Goal: Information Seeking & Learning: Learn about a topic

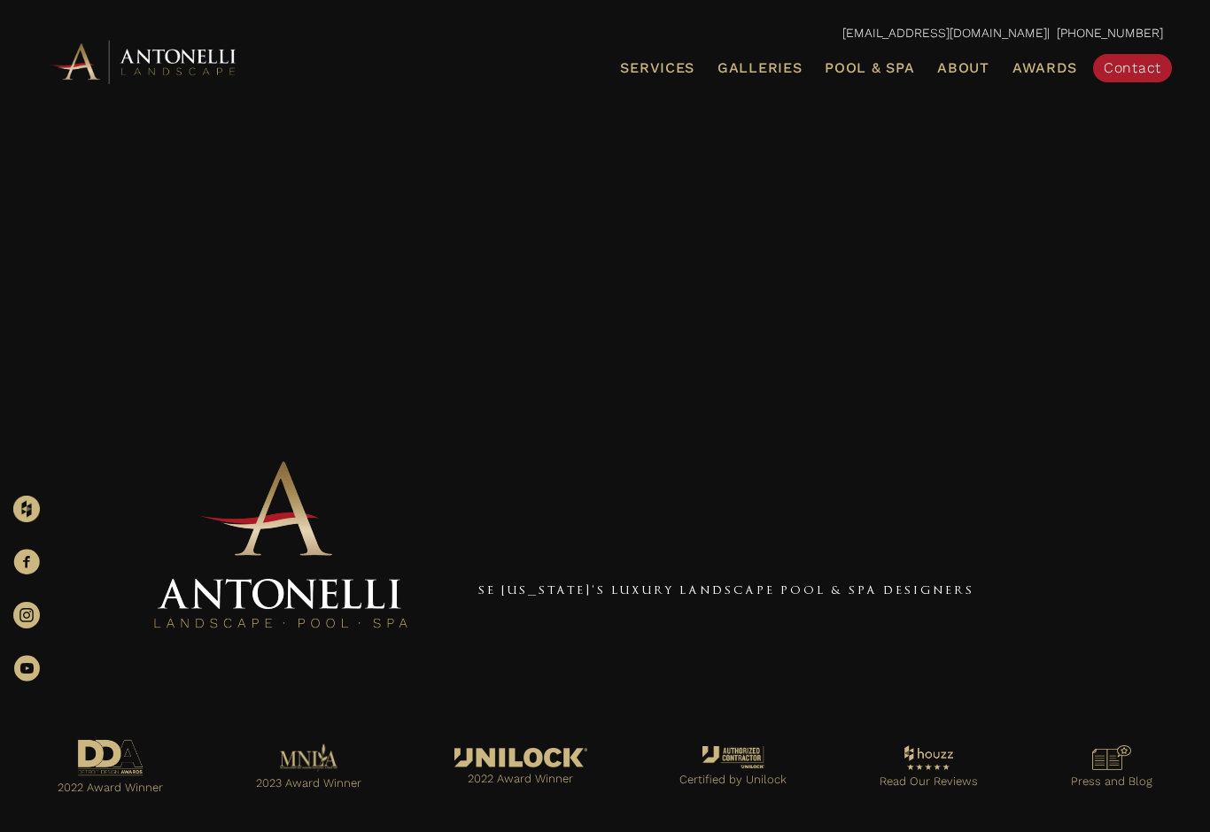
click at [785, 63] on span "Galleries" at bounding box center [759, 67] width 84 height 17
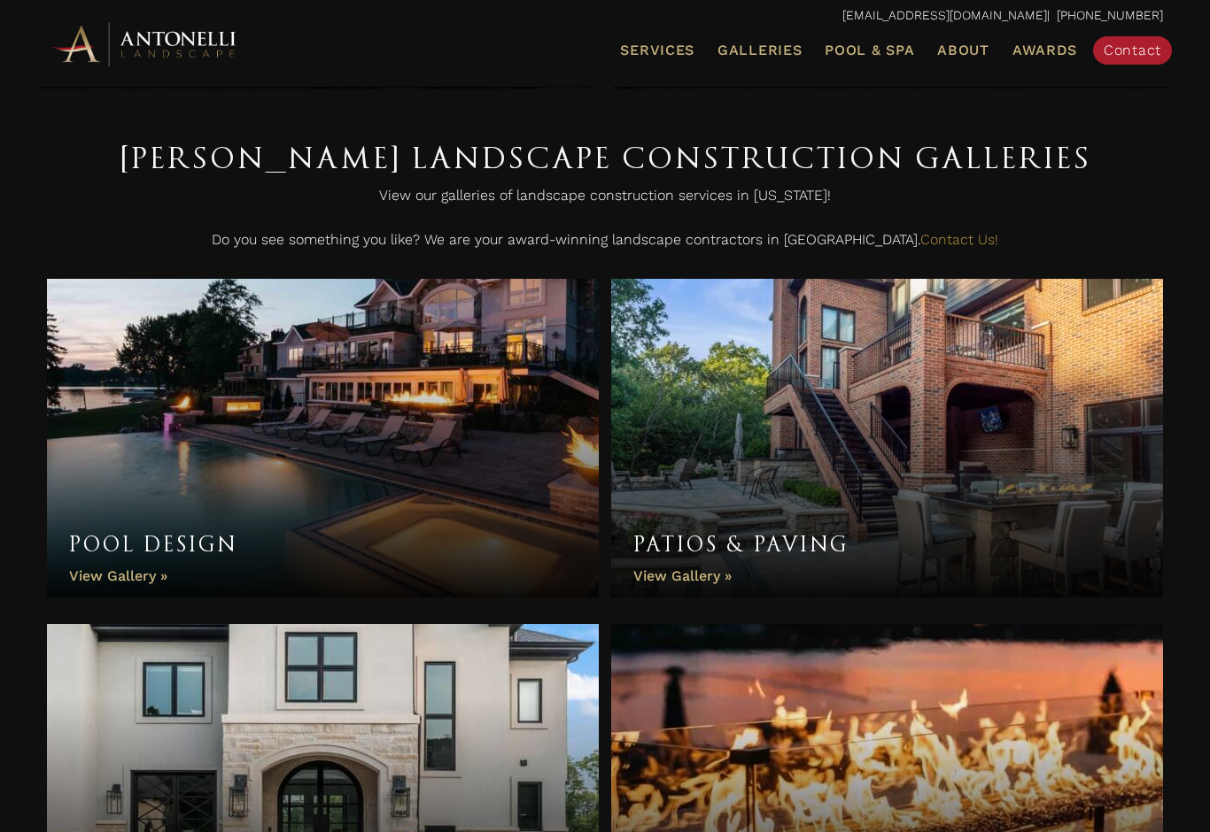
scroll to position [416, 0]
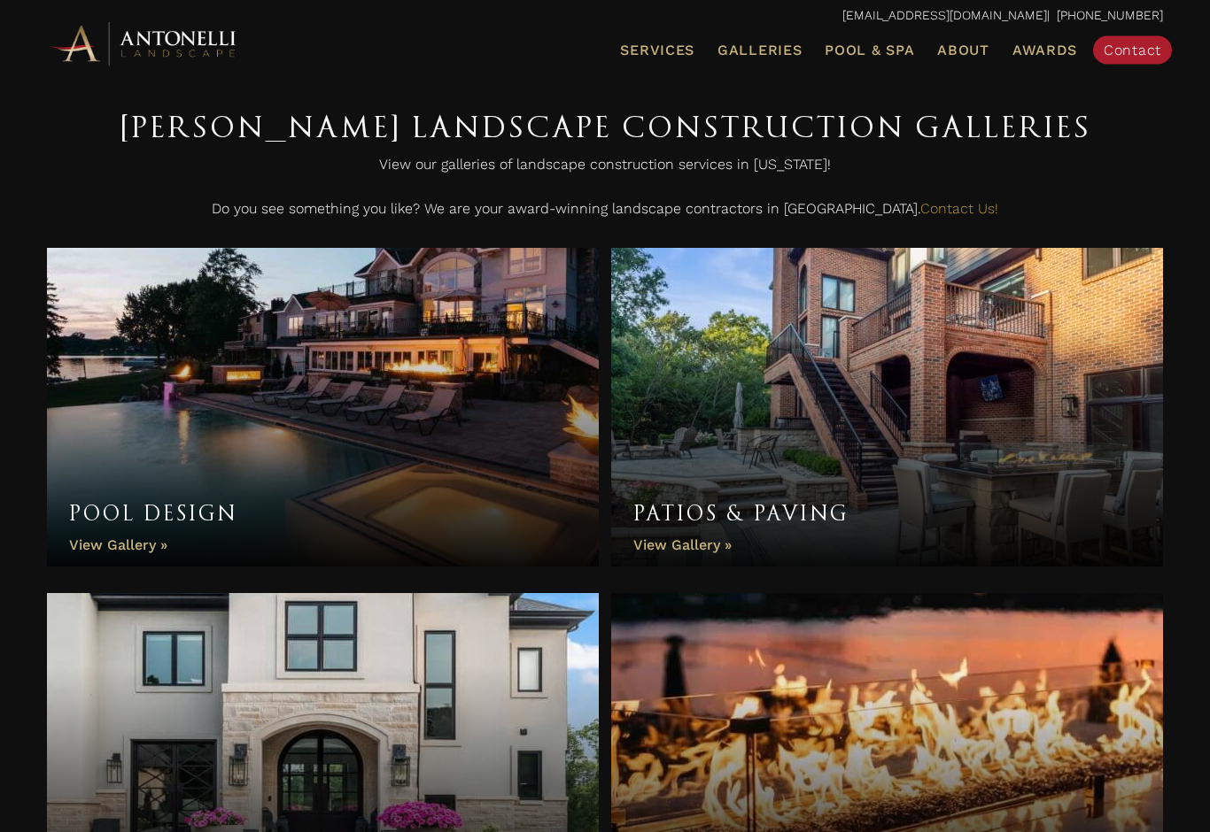
click at [112, 548] on link "Pool Design" at bounding box center [323, 408] width 552 height 319
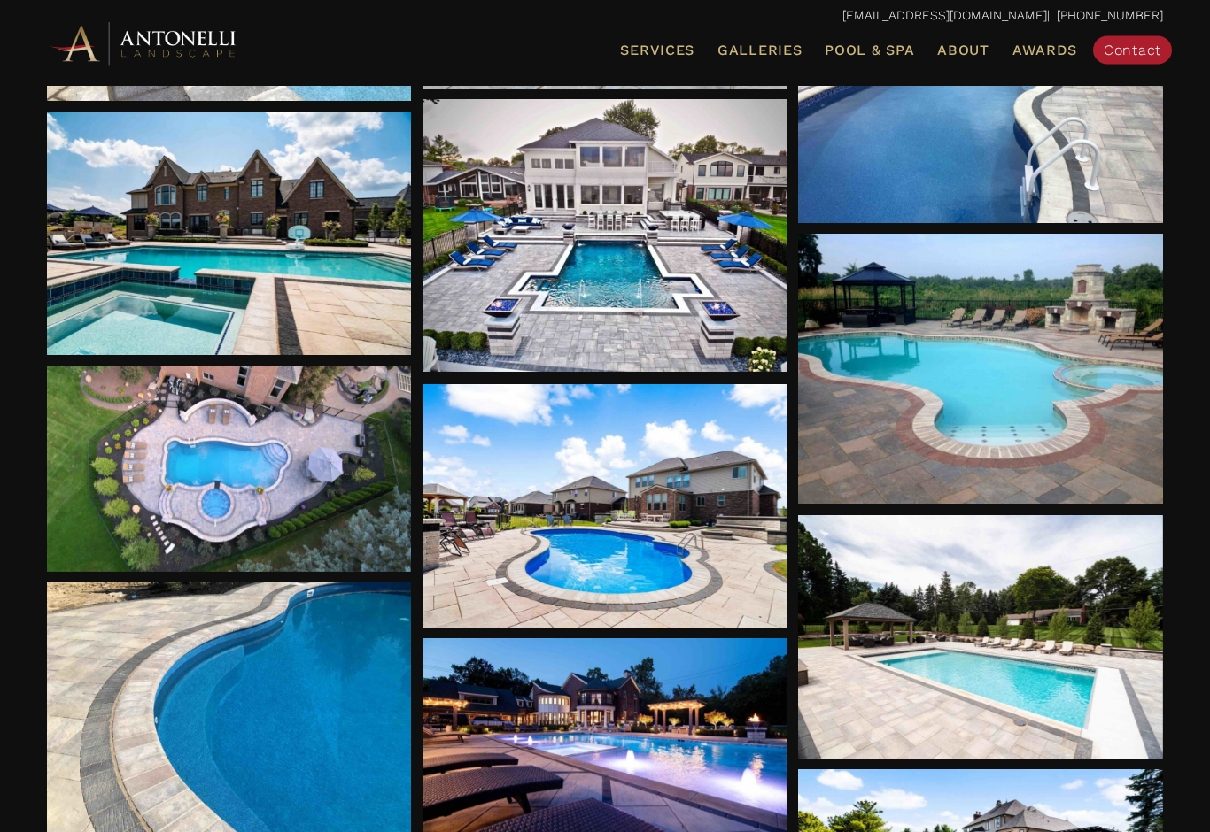
scroll to position [1699, 0]
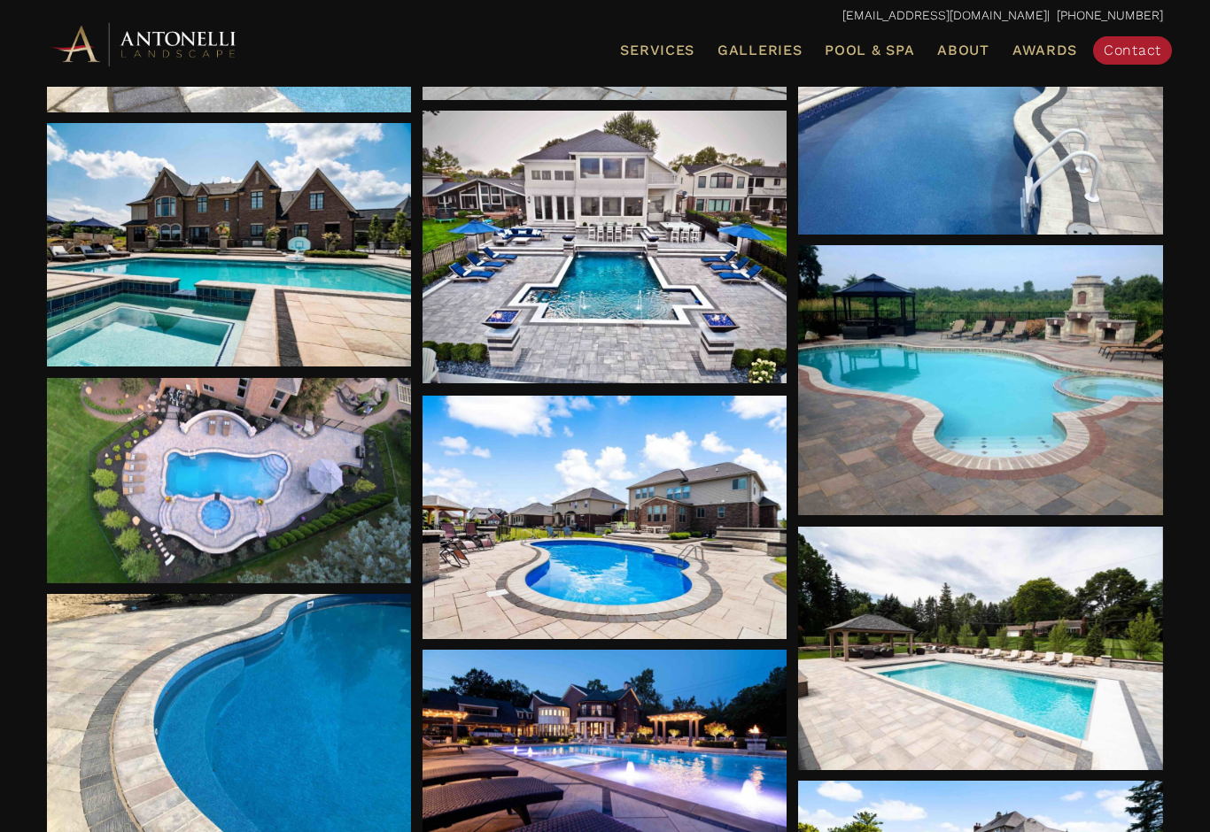
click at [671, 343] on div at bounding box center [604, 248] width 365 height 274
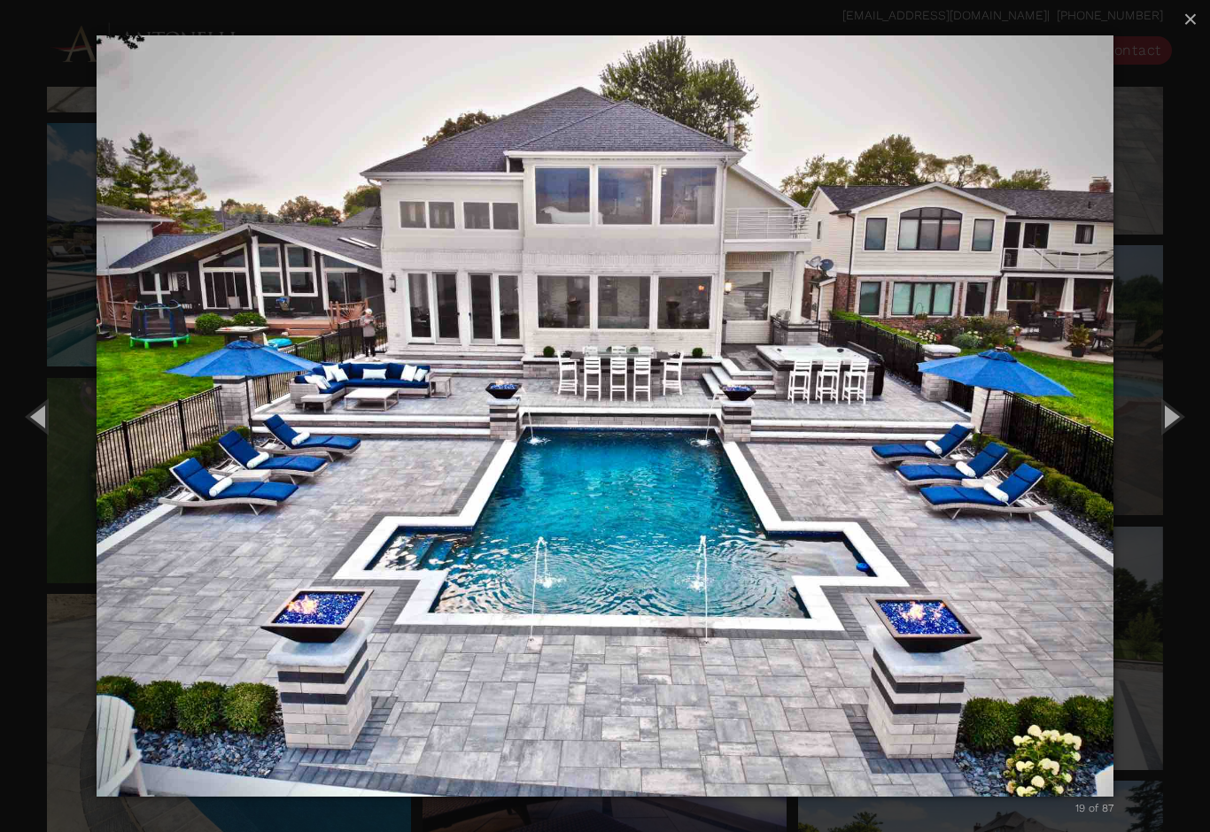
click at [1180, 33] on button "×" at bounding box center [1190, 19] width 39 height 39
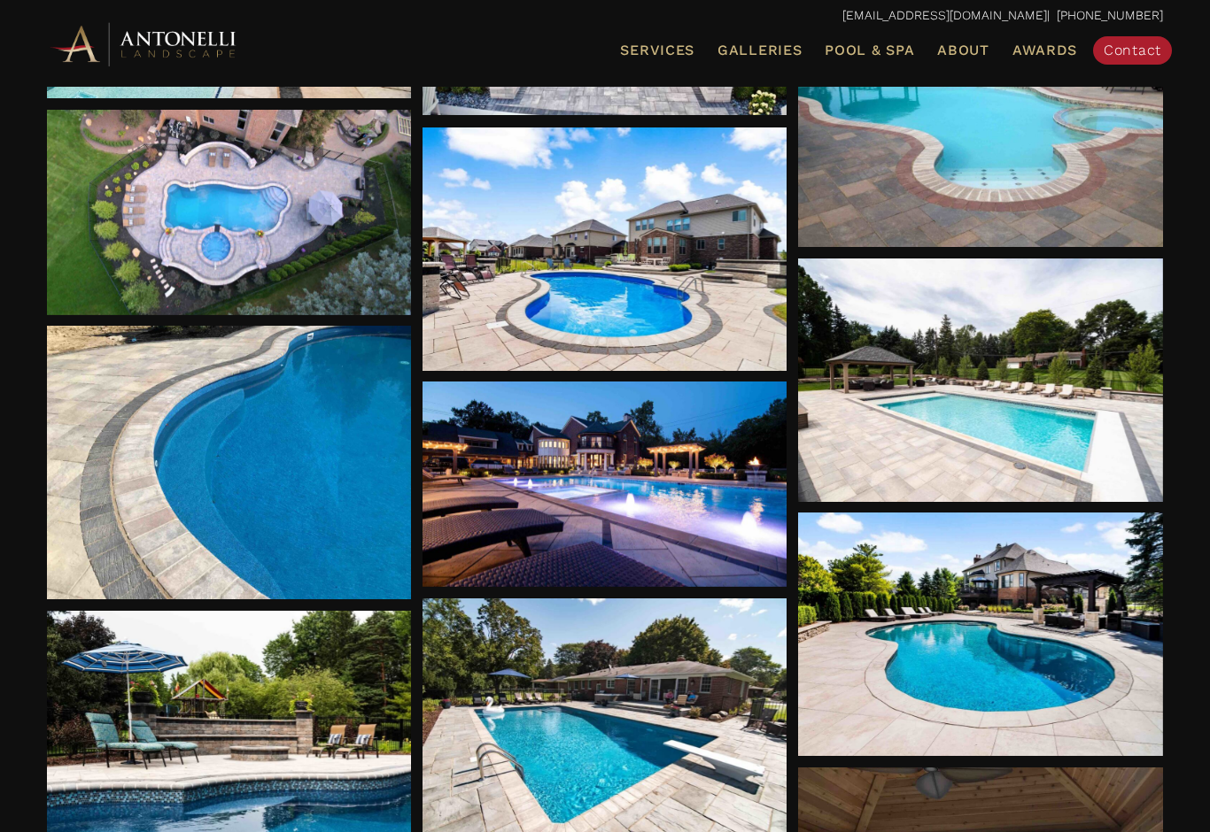
scroll to position [1965, 0]
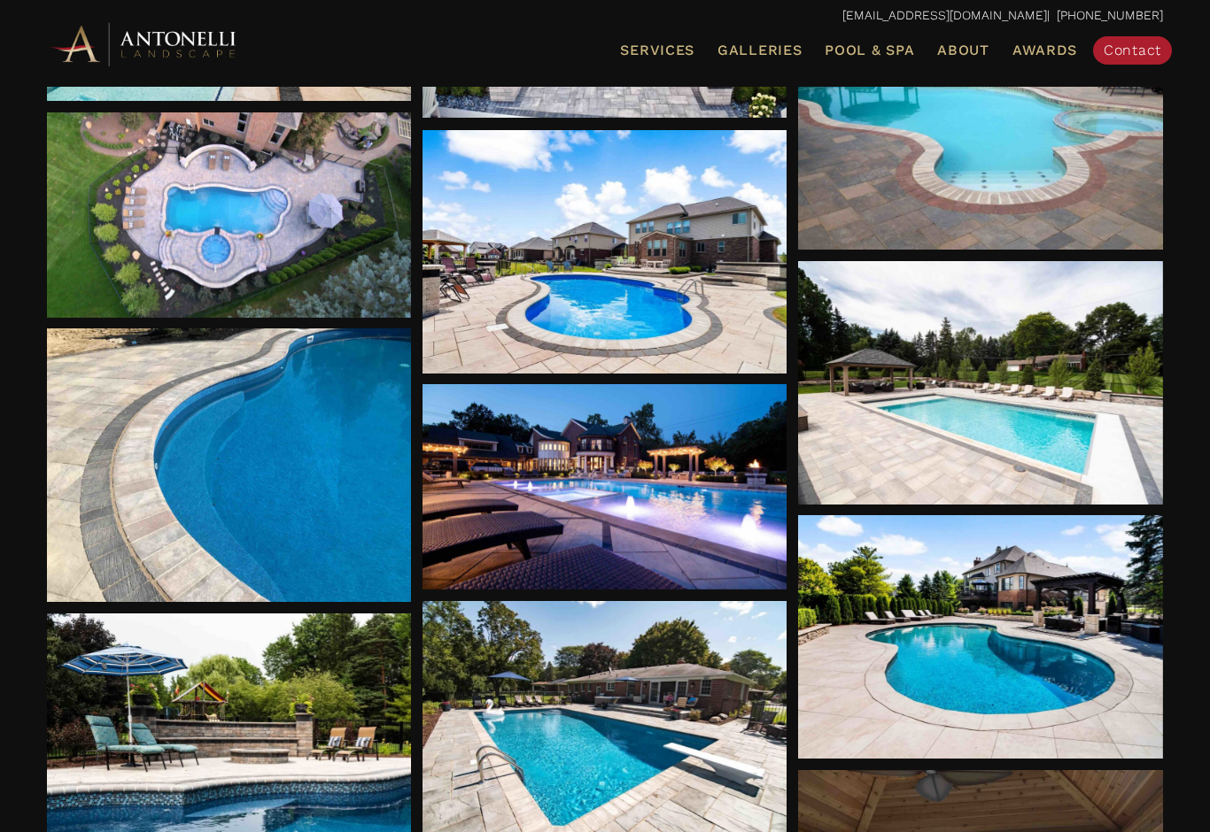
click at [489, 332] on div at bounding box center [604, 252] width 365 height 244
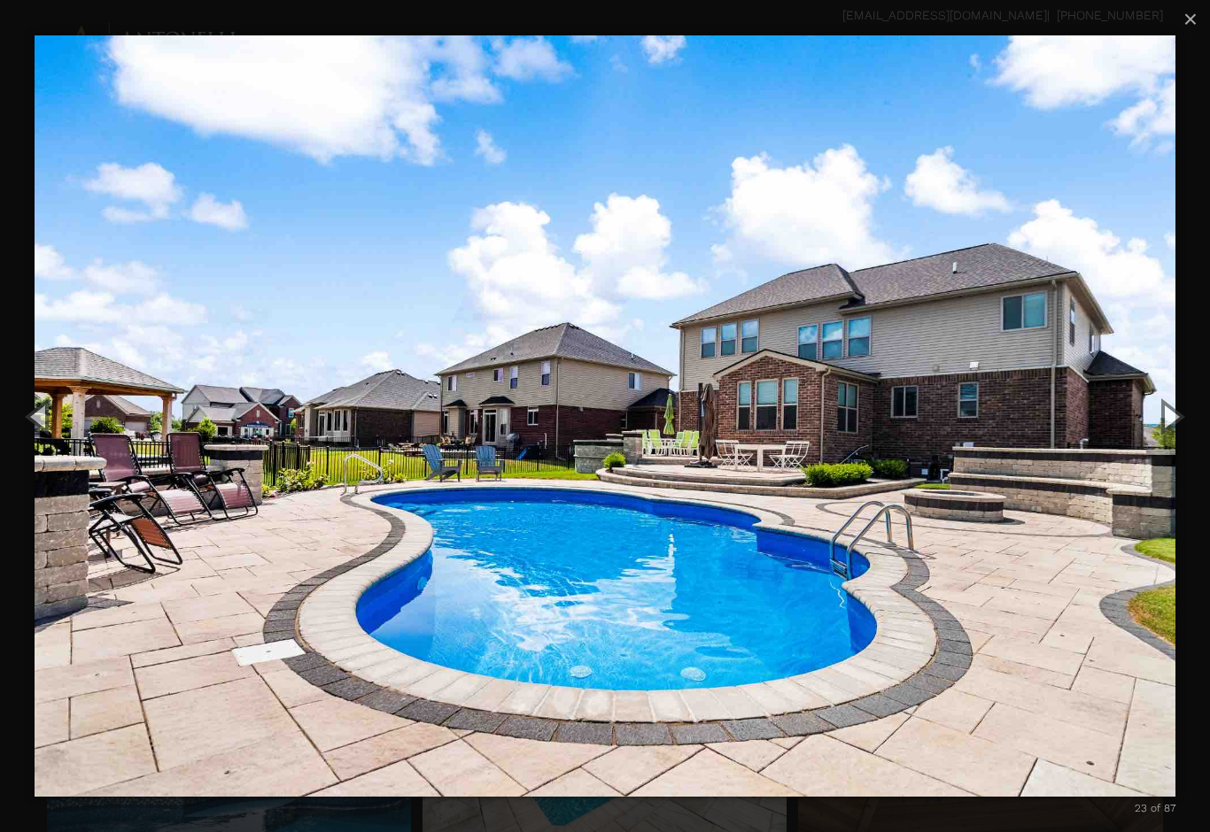
click at [1173, 24] on button "×" at bounding box center [1190, 19] width 39 height 39
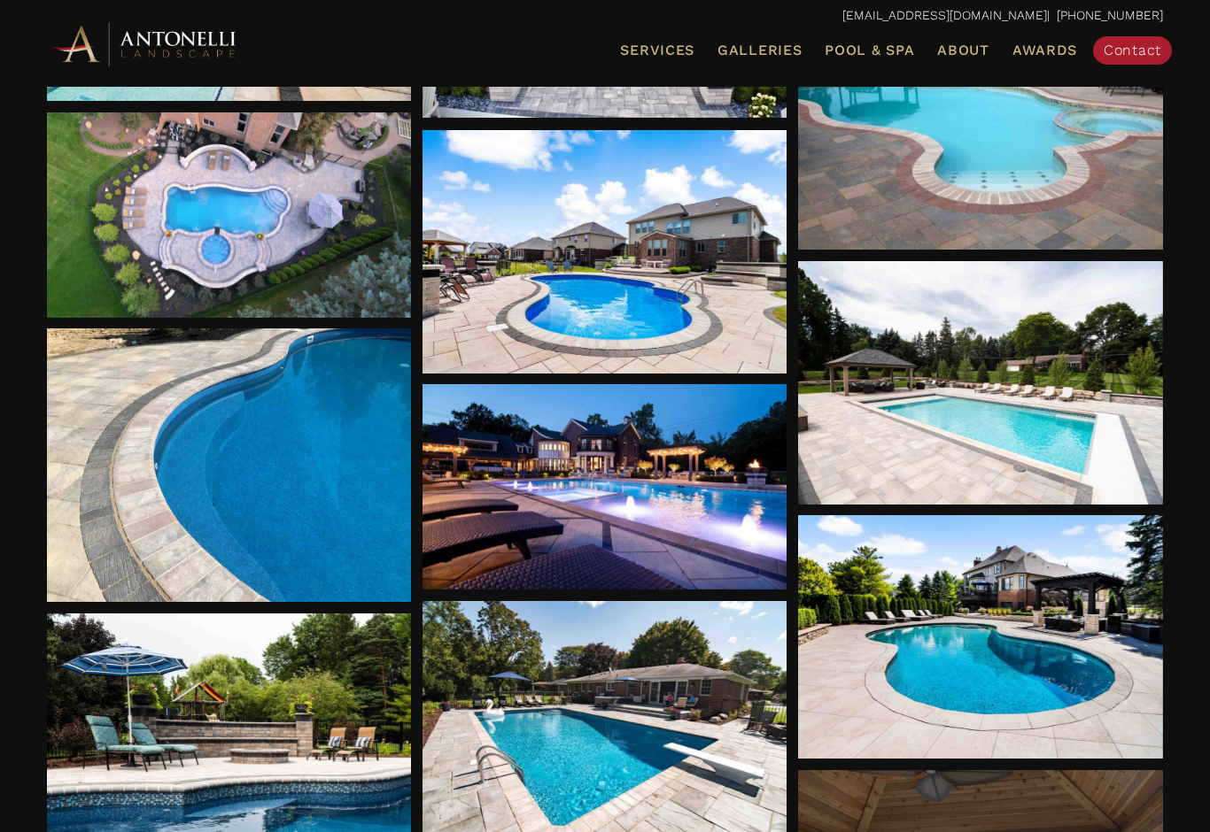
click at [729, 322] on div at bounding box center [604, 252] width 365 height 244
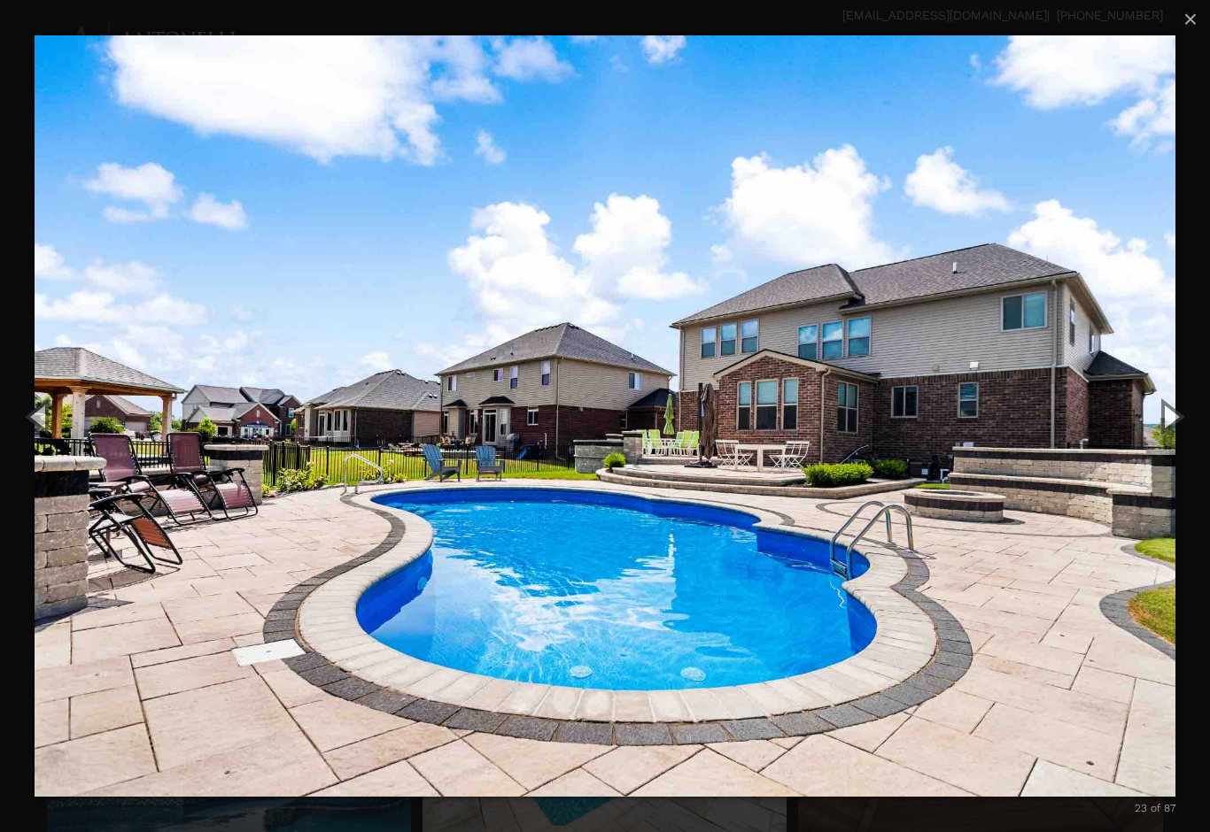
click at [1192, 23] on span "×" at bounding box center [1190, 18] width 14 height 27
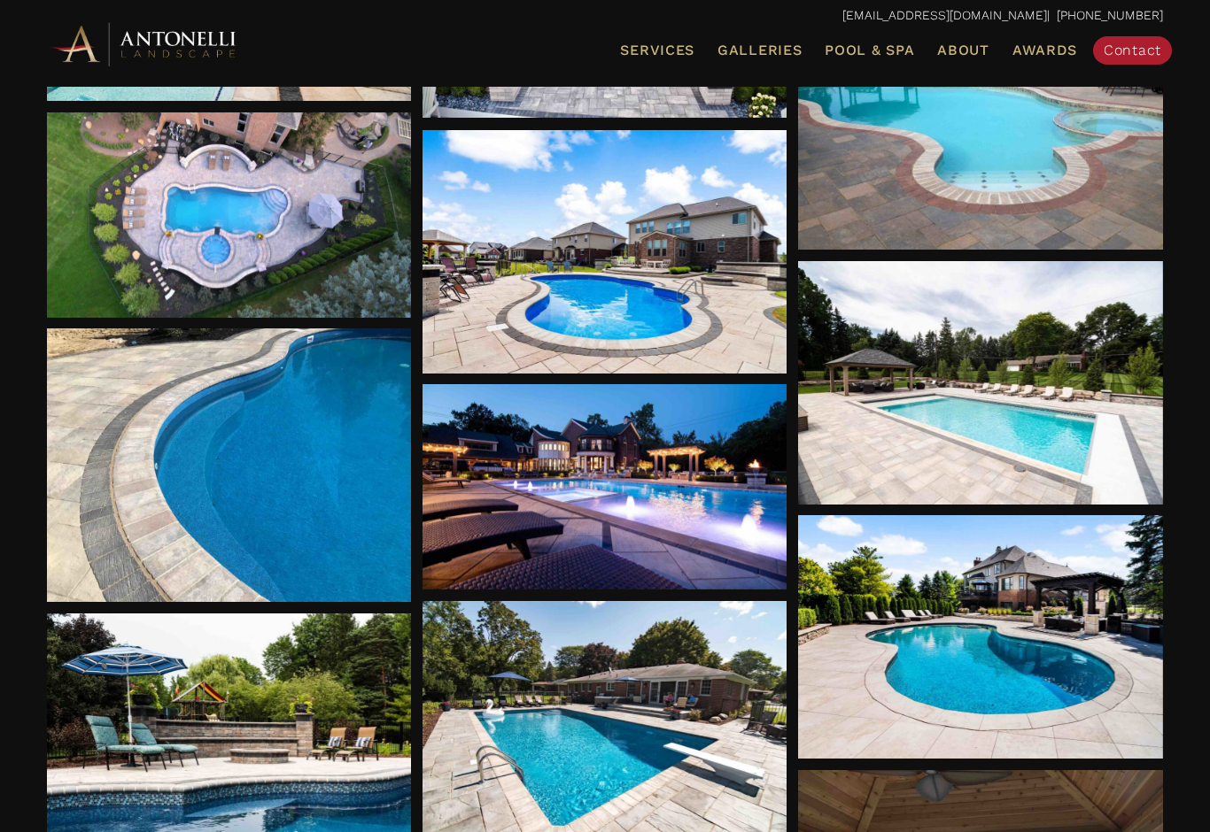
click at [517, 334] on div at bounding box center [604, 252] width 365 height 244
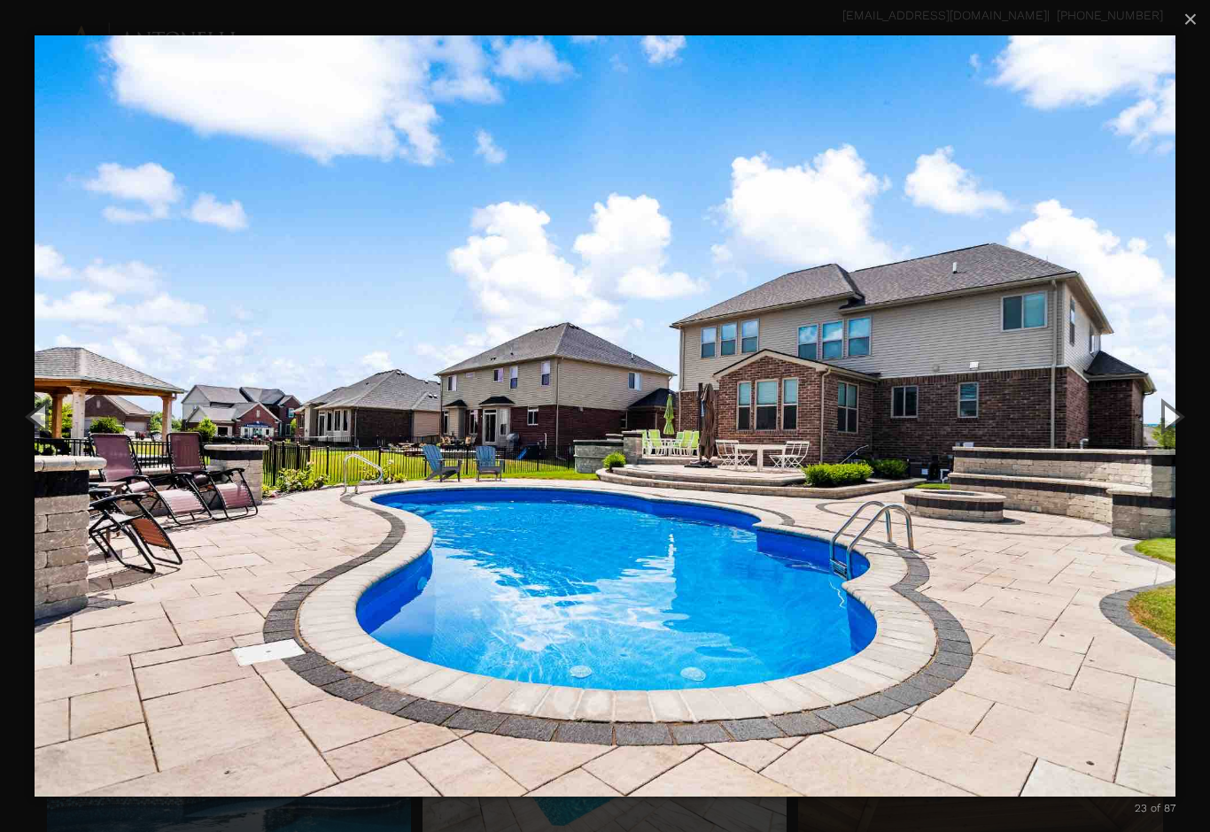
click at [1188, 19] on span "×" at bounding box center [1190, 18] width 14 height 27
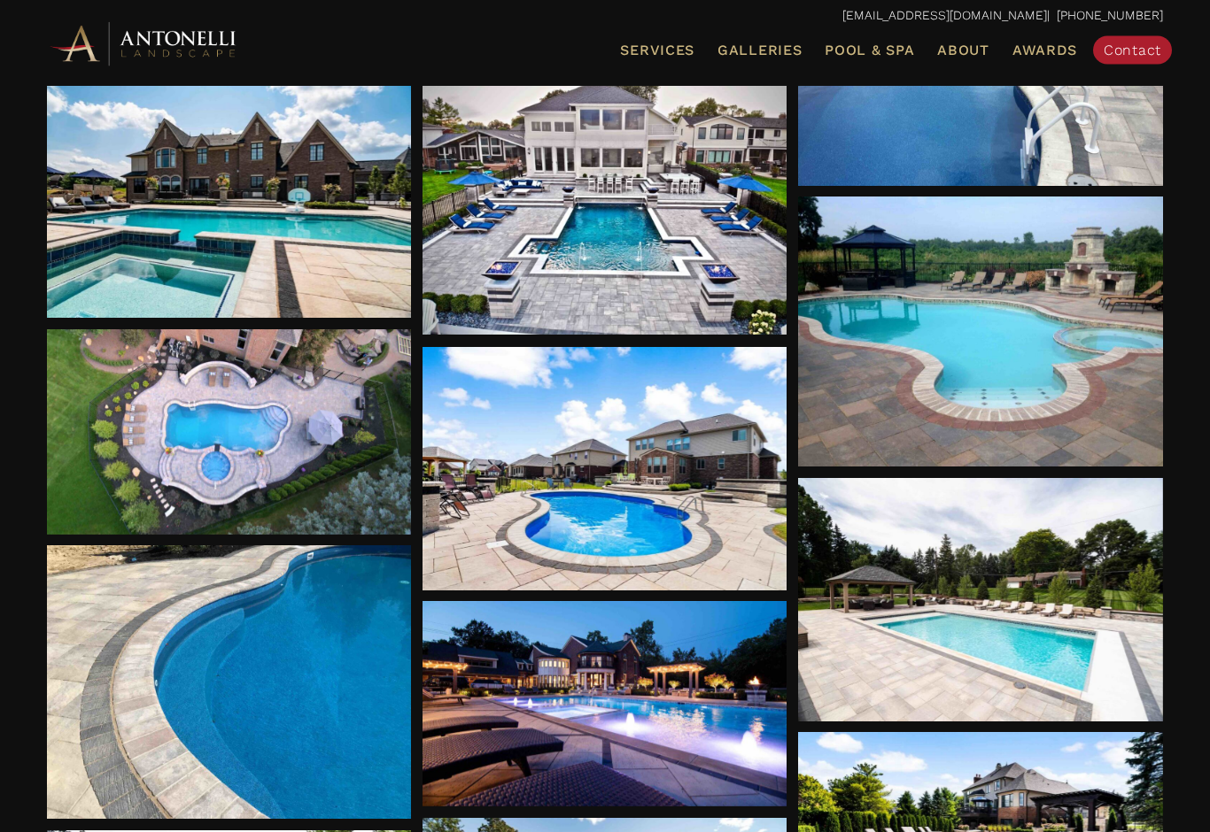
scroll to position [1748, 0]
click at [534, 441] on div at bounding box center [604, 469] width 365 height 244
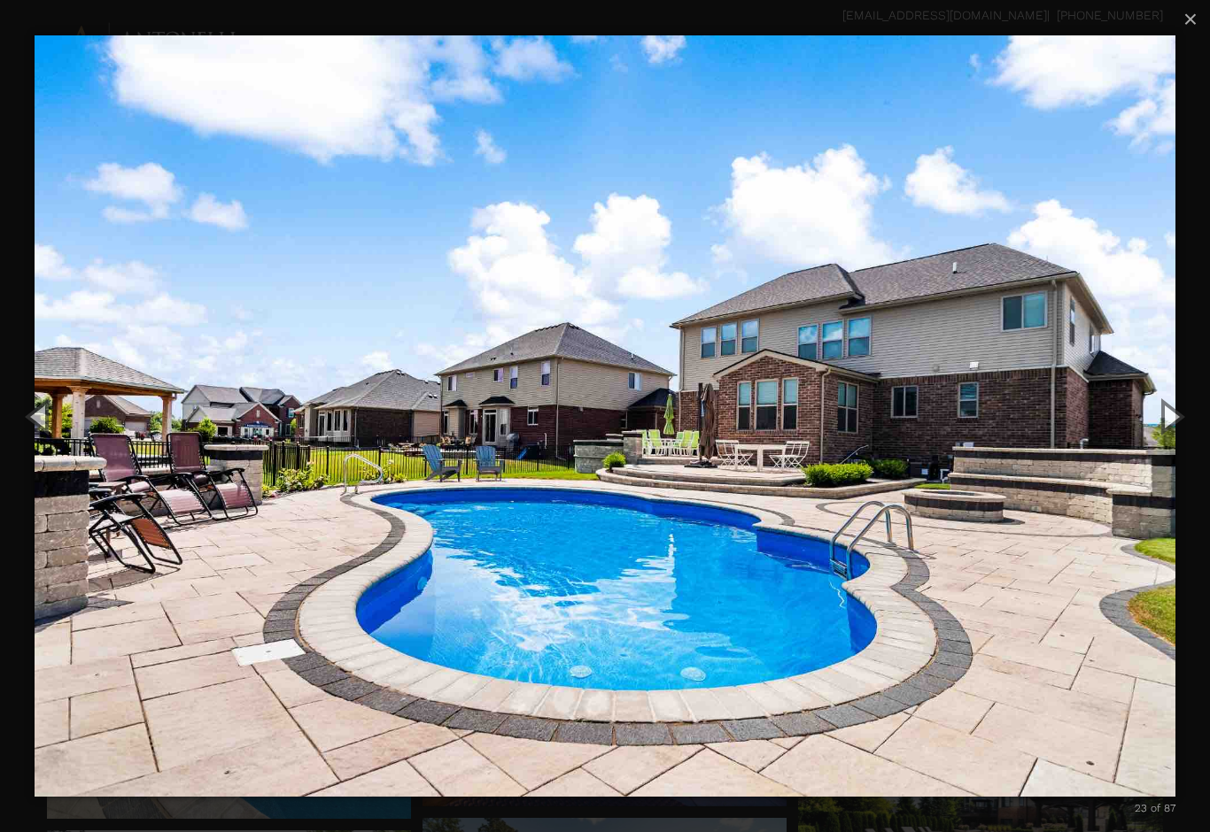
click at [1188, 20] on span "×" at bounding box center [1190, 18] width 14 height 27
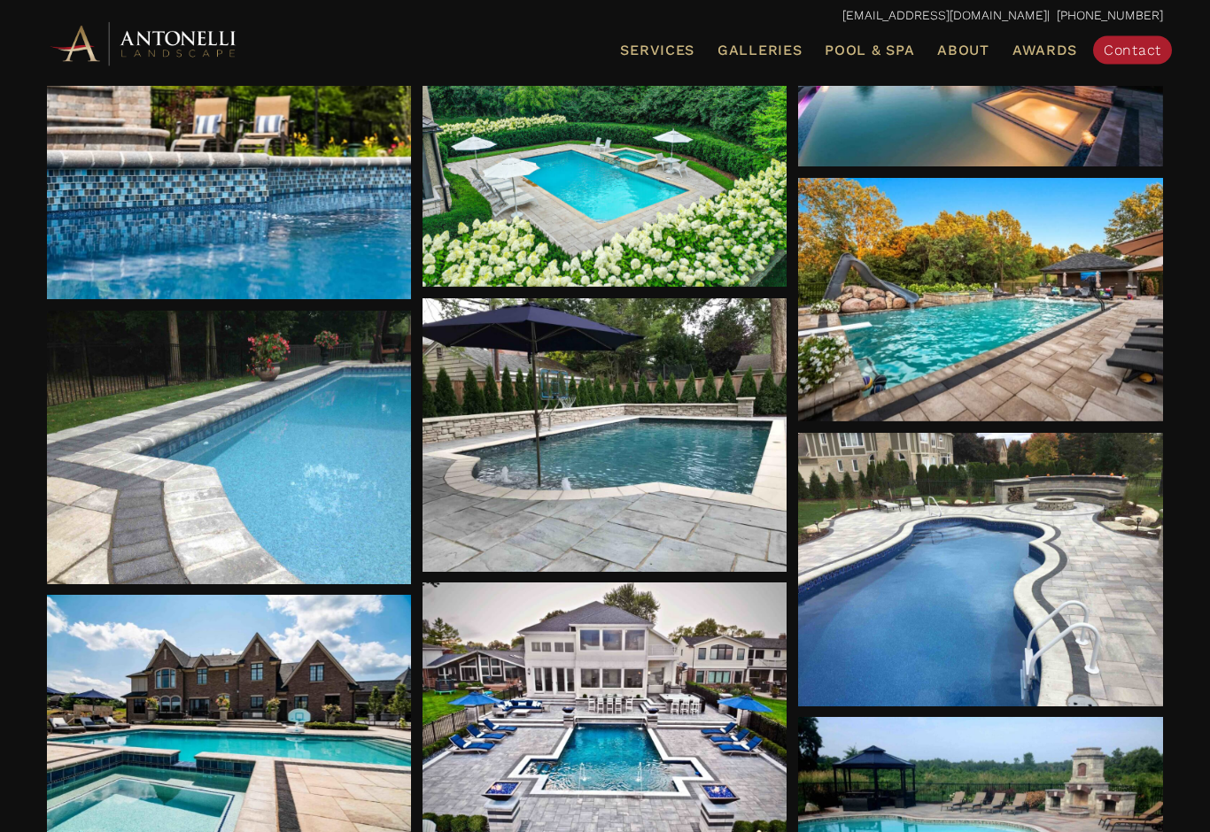
scroll to position [1227, 0]
click at [731, 50] on span "Galleries" at bounding box center [759, 50] width 84 height 17
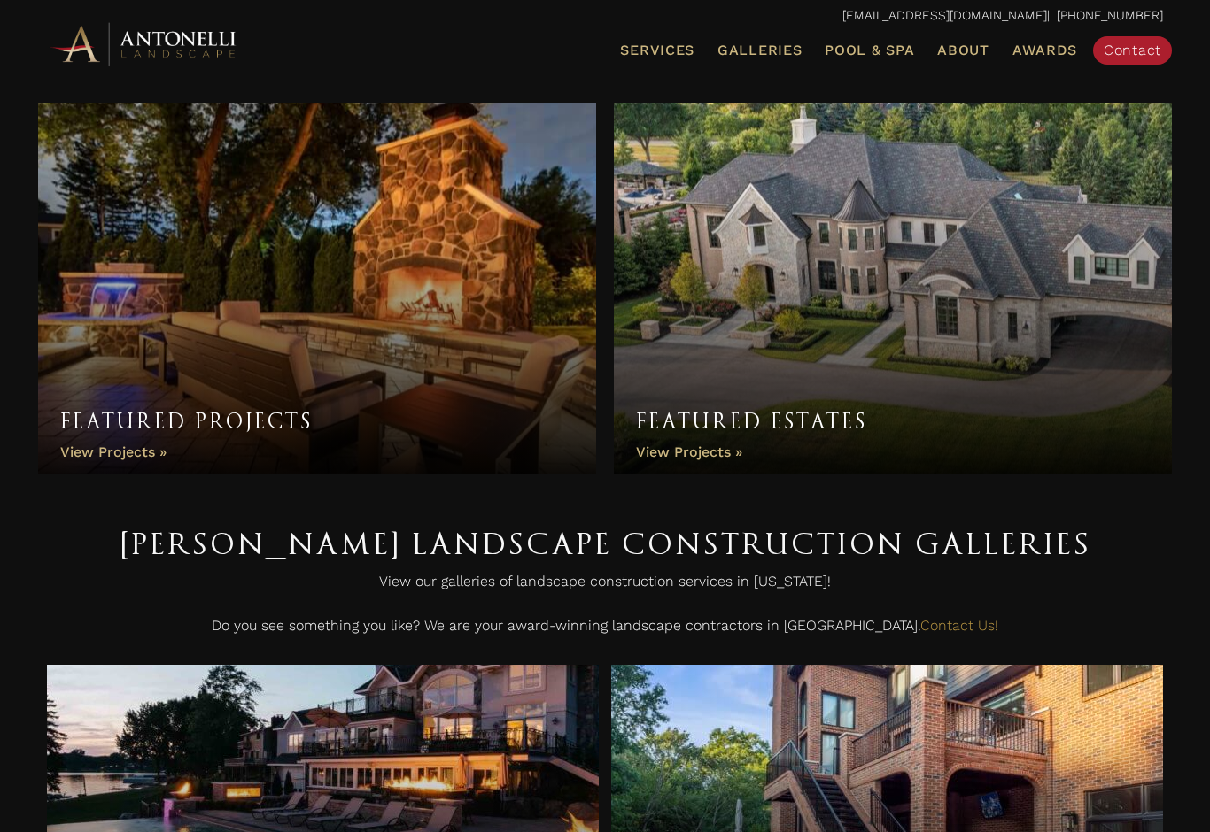
click at [873, 50] on span "Pool & Spa" at bounding box center [868, 50] width 89 height 17
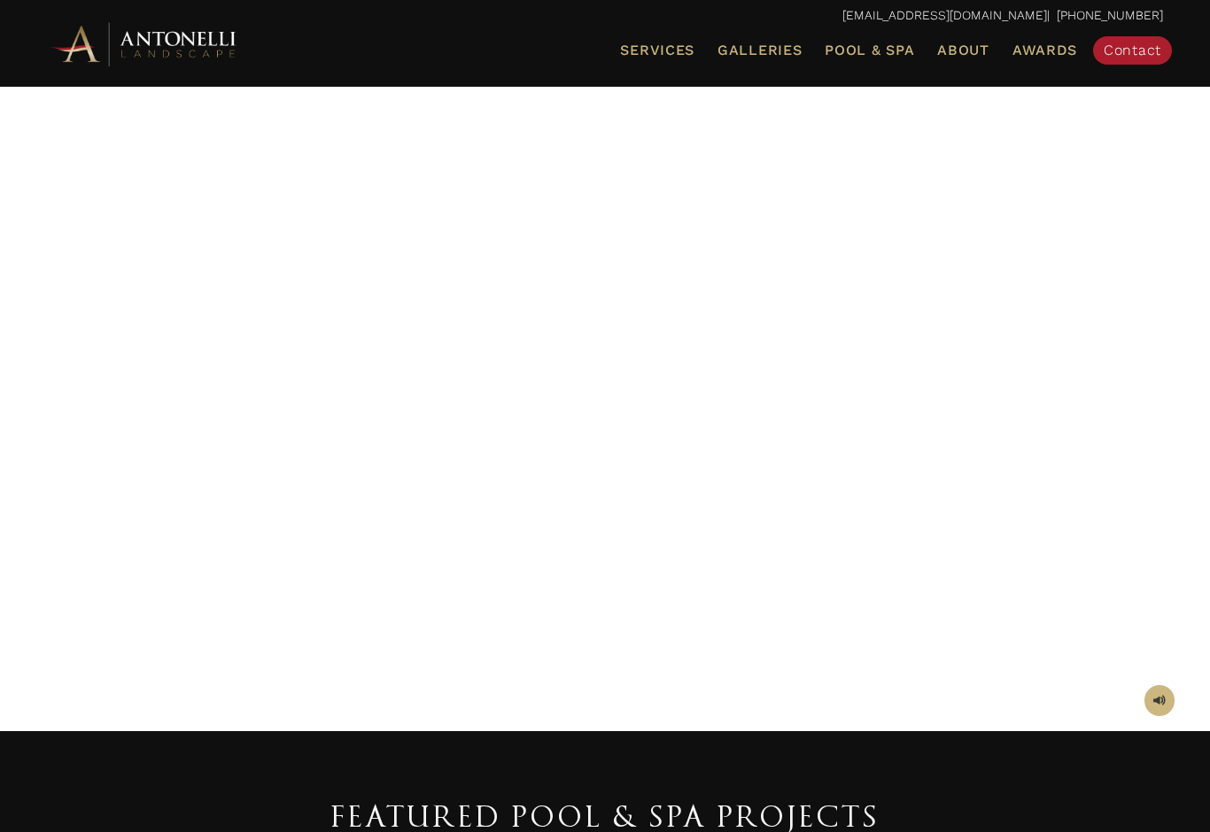
click at [778, 55] on span "Galleries" at bounding box center [759, 50] width 84 height 17
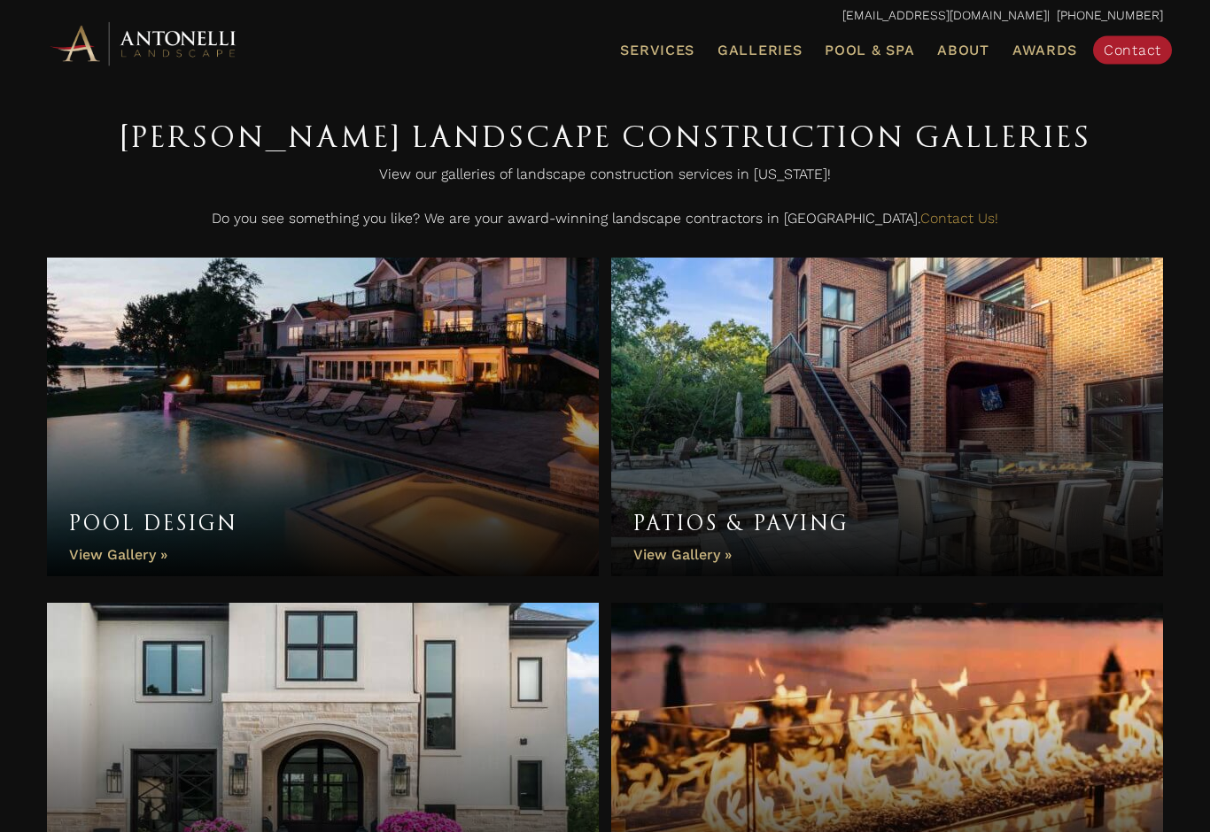
scroll to position [407, 0]
click at [119, 542] on link "Pool Design" at bounding box center [323, 417] width 552 height 319
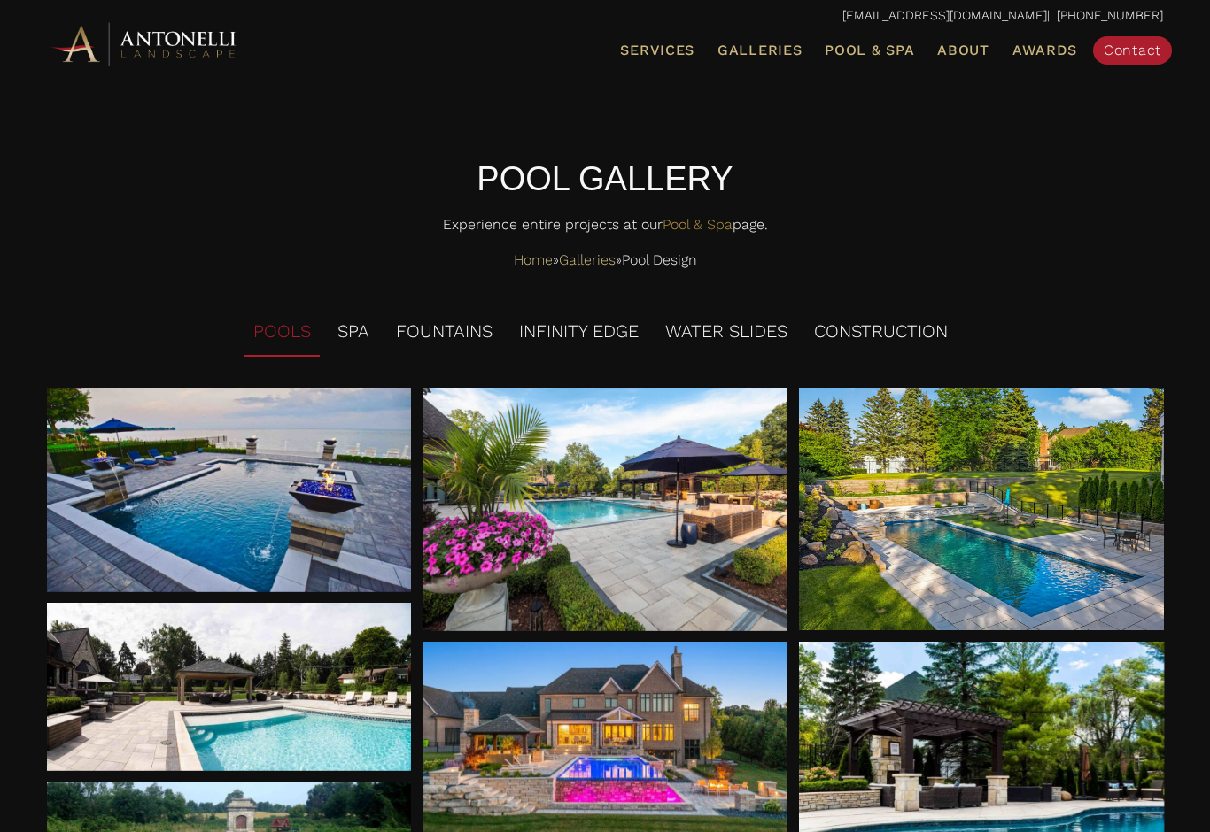
click at [363, 318] on li "SPA" at bounding box center [354, 332] width 50 height 49
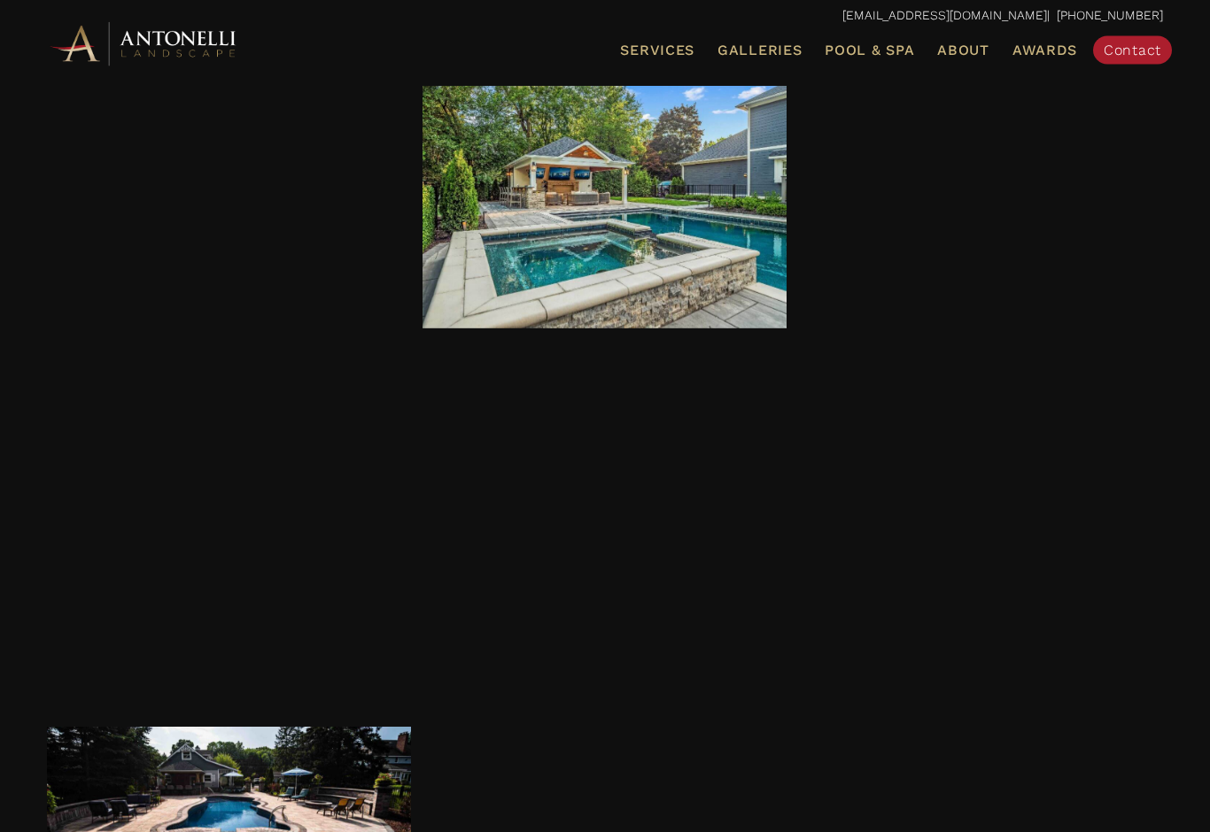
scroll to position [6167, 0]
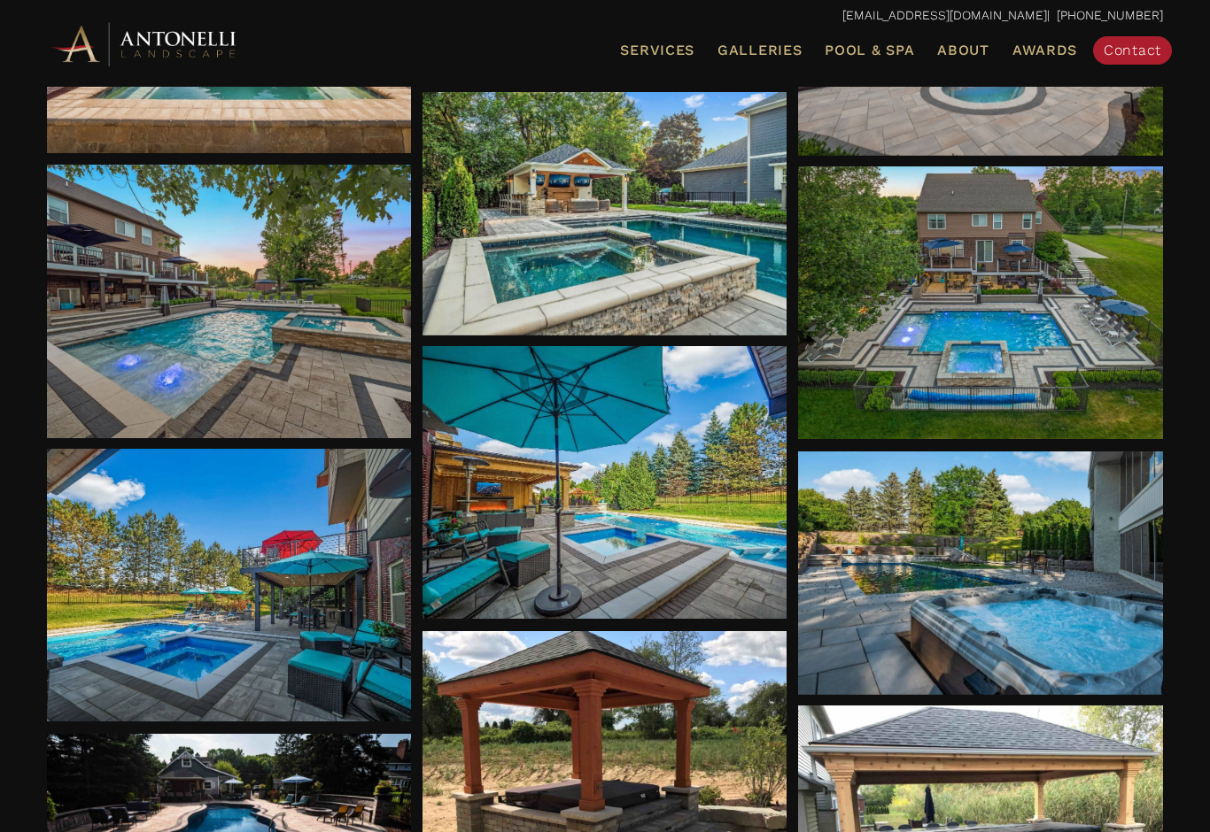
click at [767, 327] on div at bounding box center [604, 214] width 365 height 244
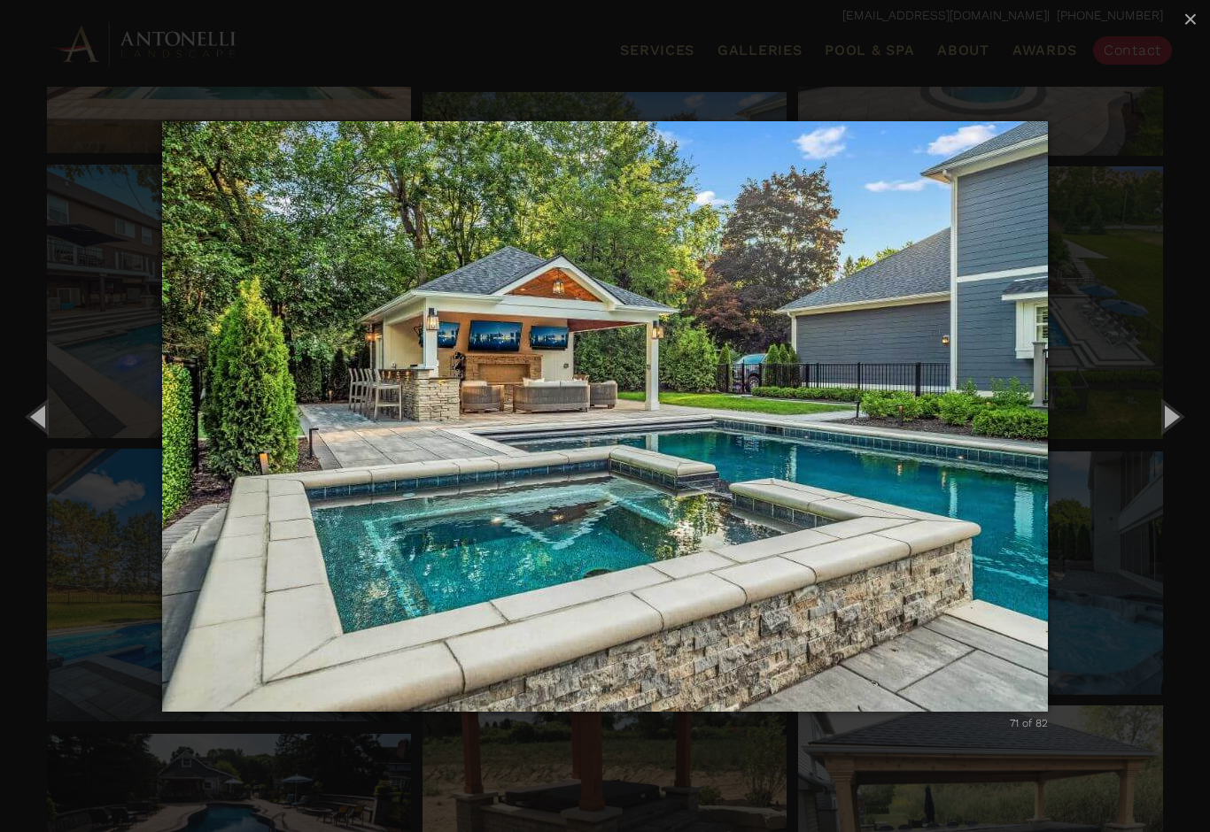
click at [1181, 429] on button "Next (Right arrow key)" at bounding box center [1170, 416] width 80 height 97
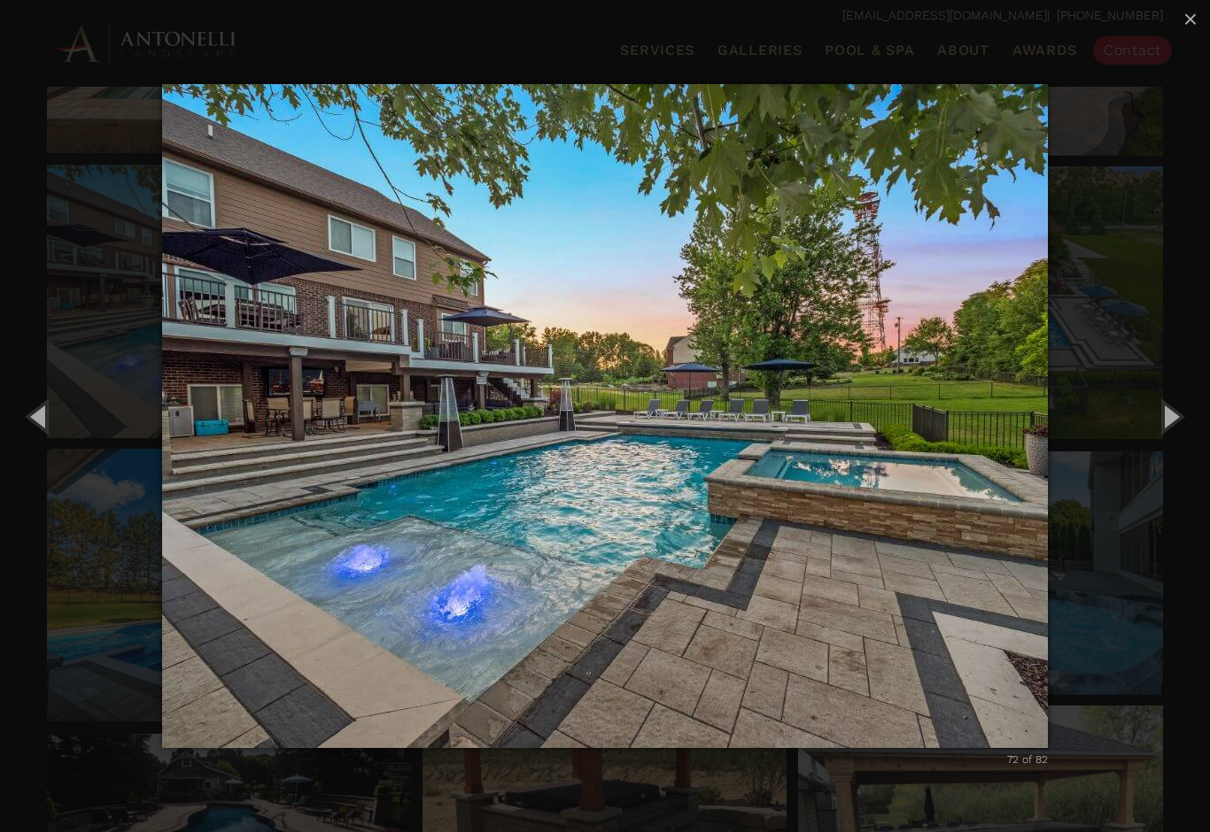
click at [1183, 429] on button "Next (Right arrow key)" at bounding box center [1170, 416] width 80 height 97
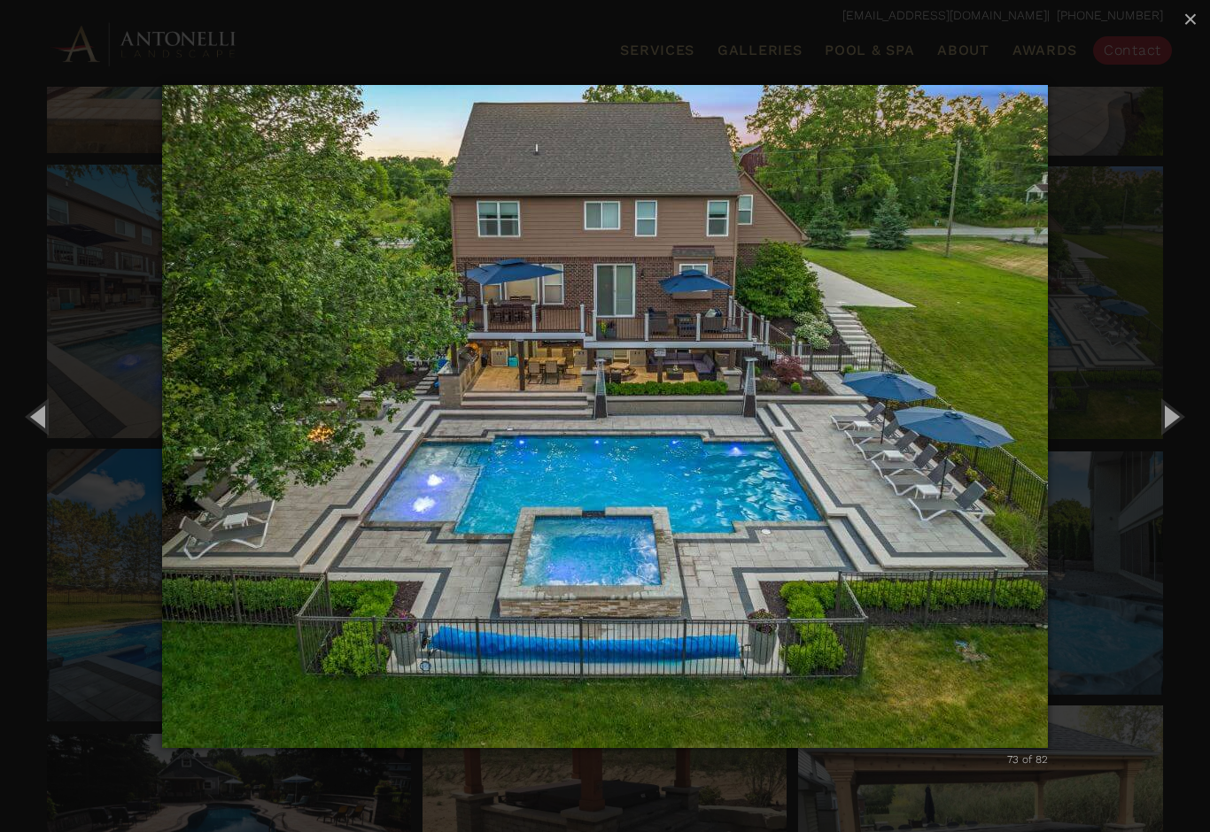
click at [1180, 432] on button "Next (Right arrow key)" at bounding box center [1170, 416] width 80 height 97
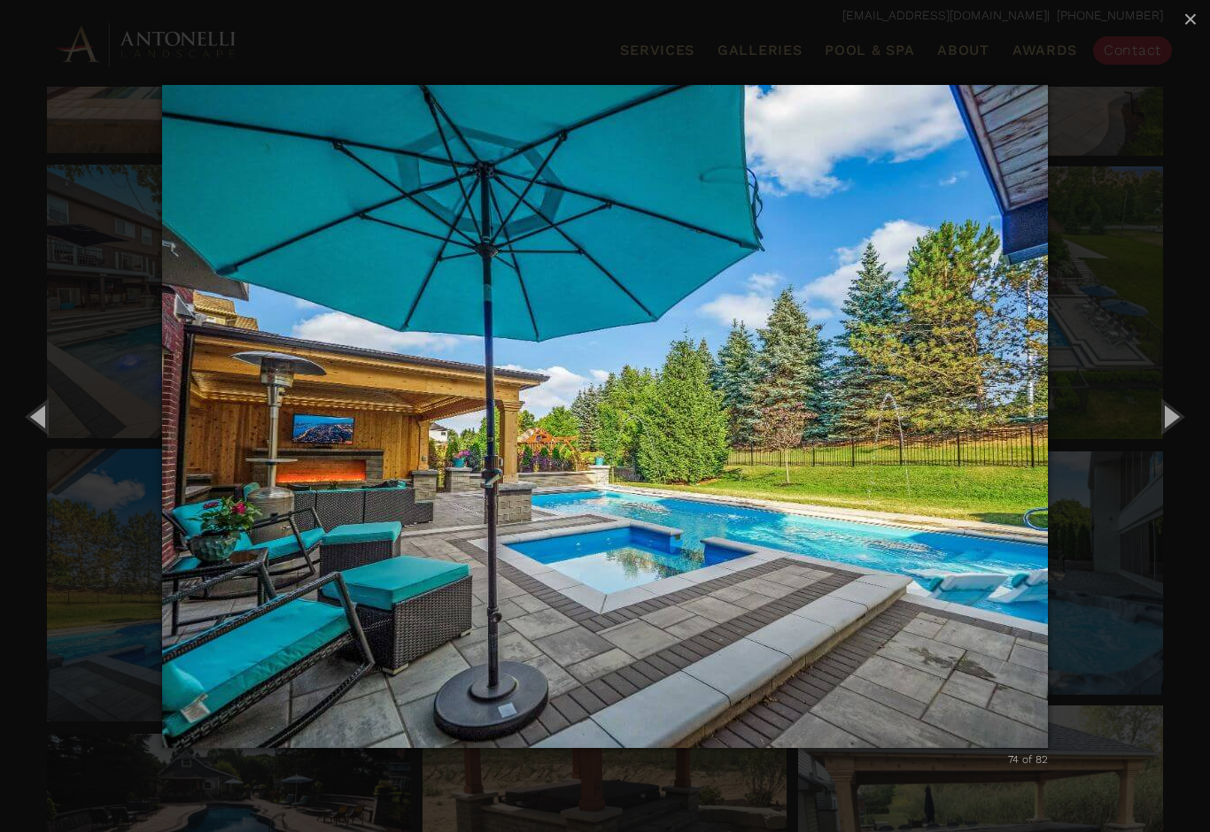
click at [1180, 431] on button "Next (Right arrow key)" at bounding box center [1170, 416] width 80 height 97
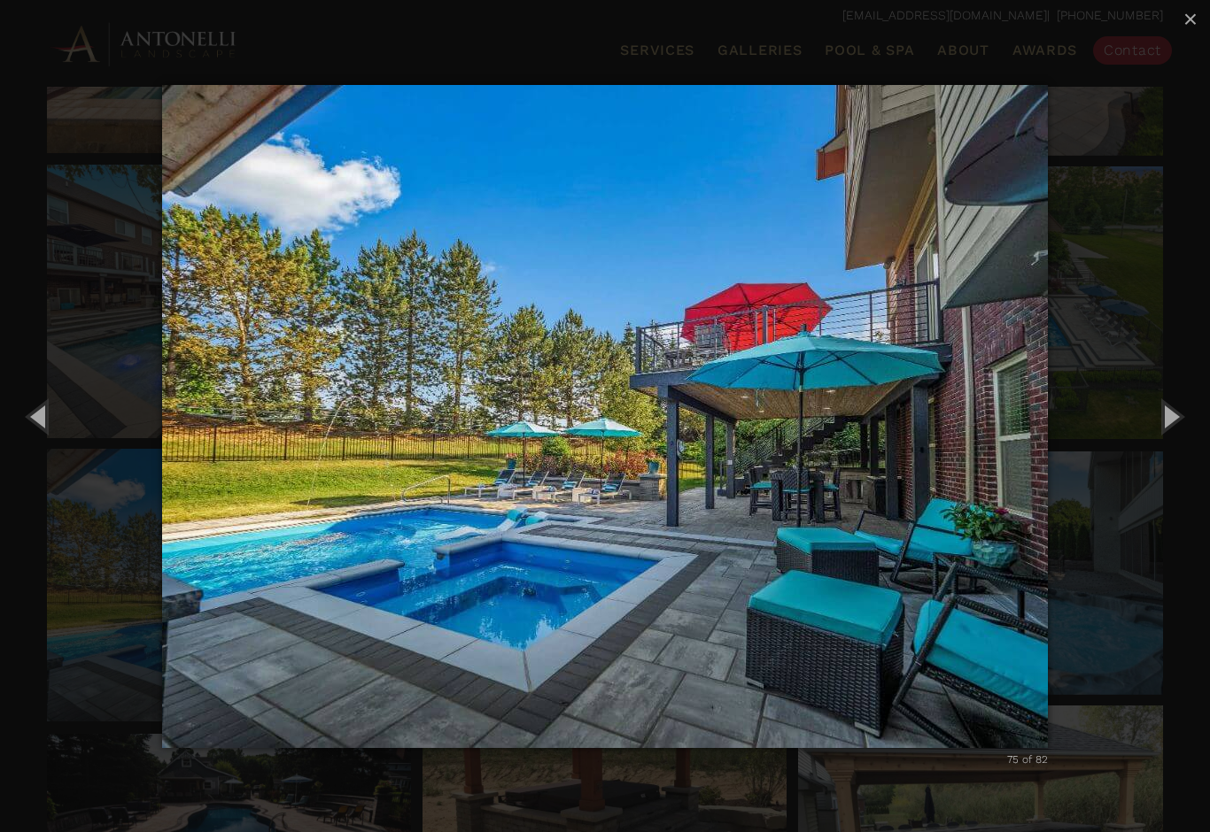
click at [1180, 433] on button "Next (Right arrow key)" at bounding box center [1170, 416] width 80 height 97
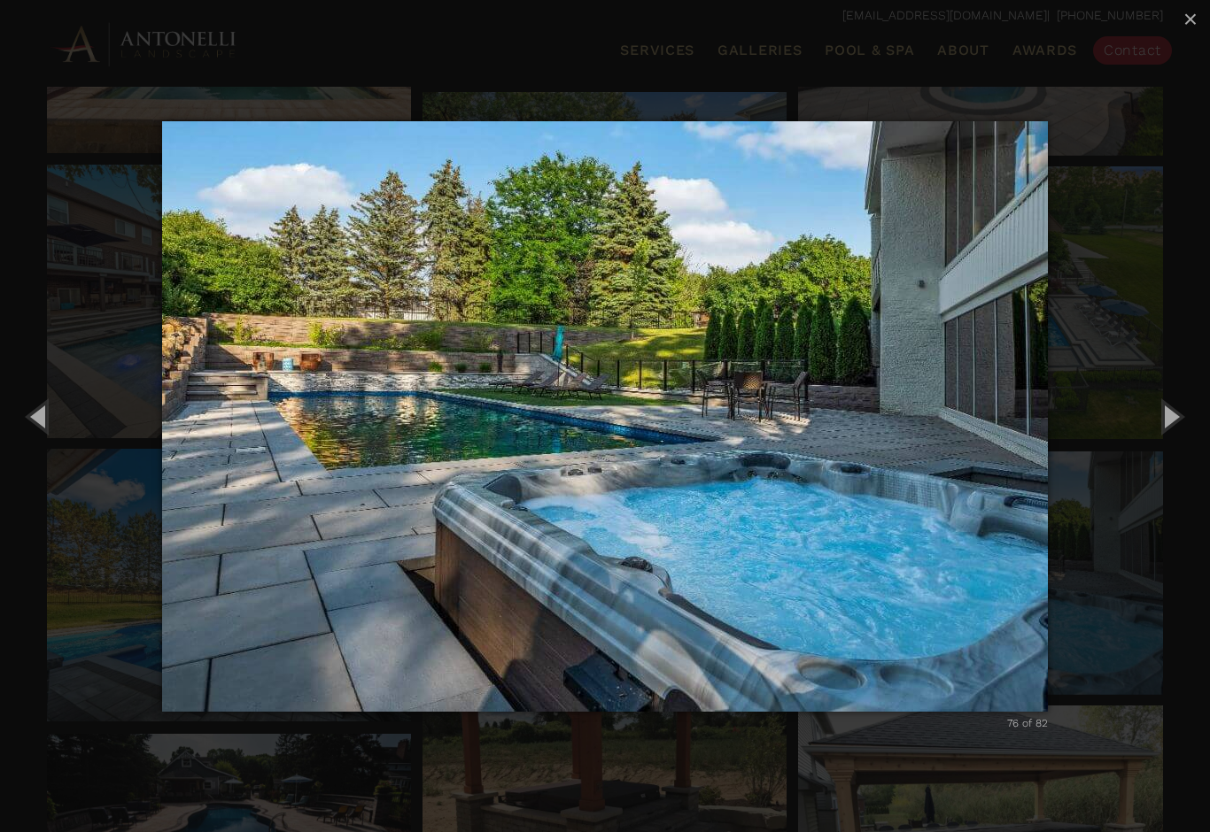
click at [1177, 435] on button "Next (Right arrow key)" at bounding box center [1170, 416] width 80 height 97
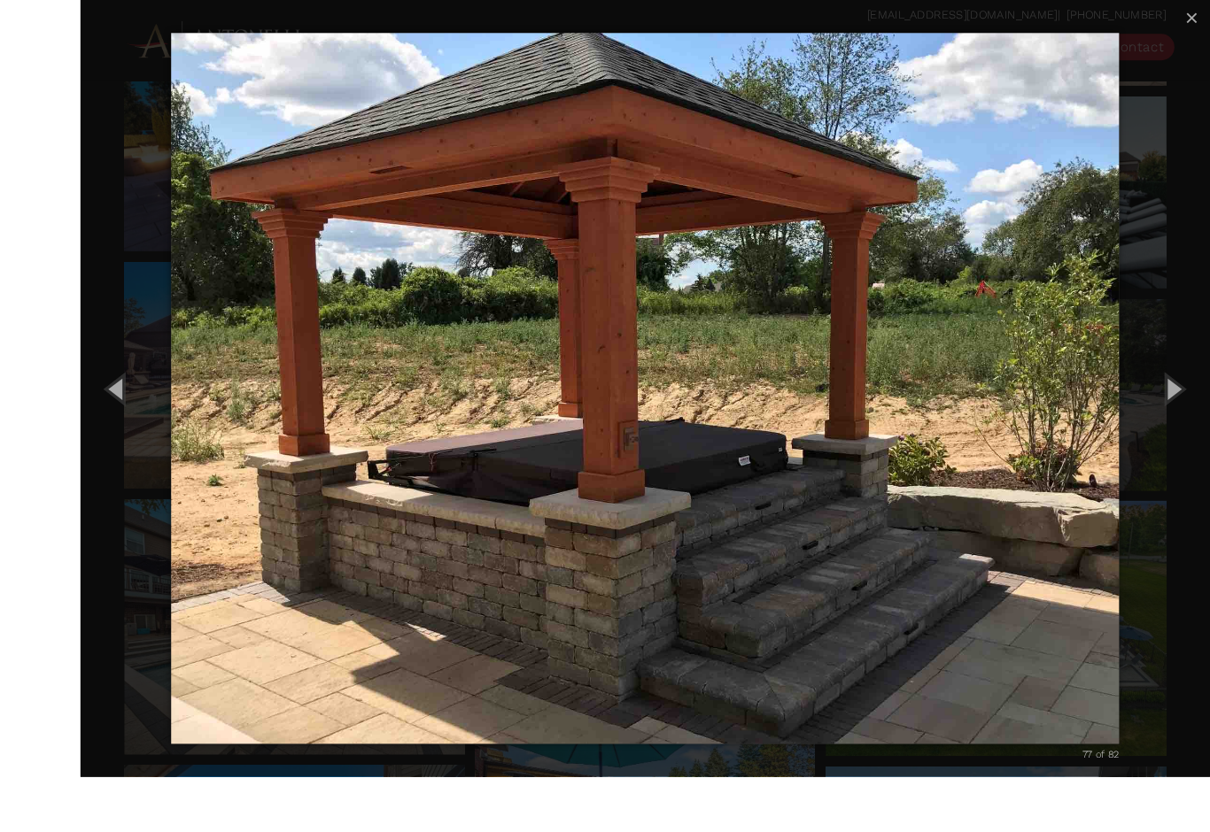
scroll to position [6055, 0]
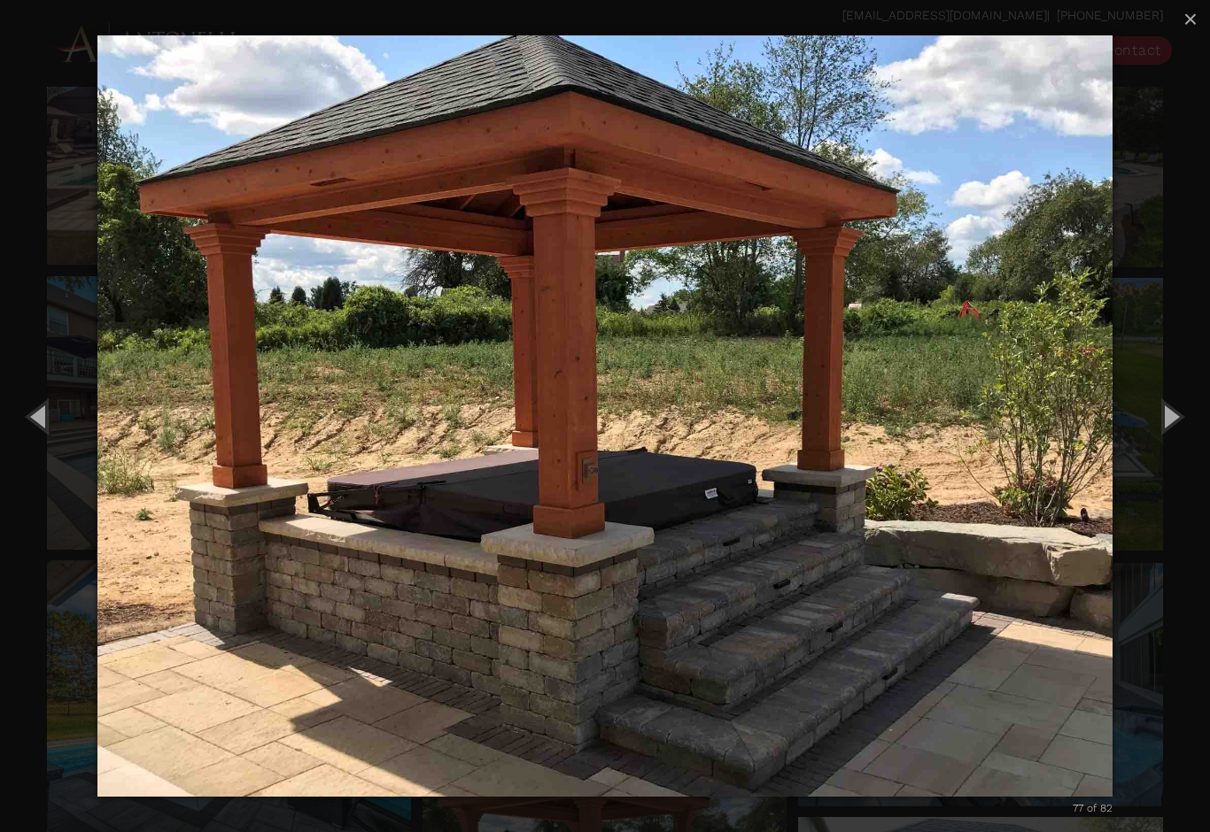
click at [1206, 17] on button "×" at bounding box center [1190, 19] width 39 height 39
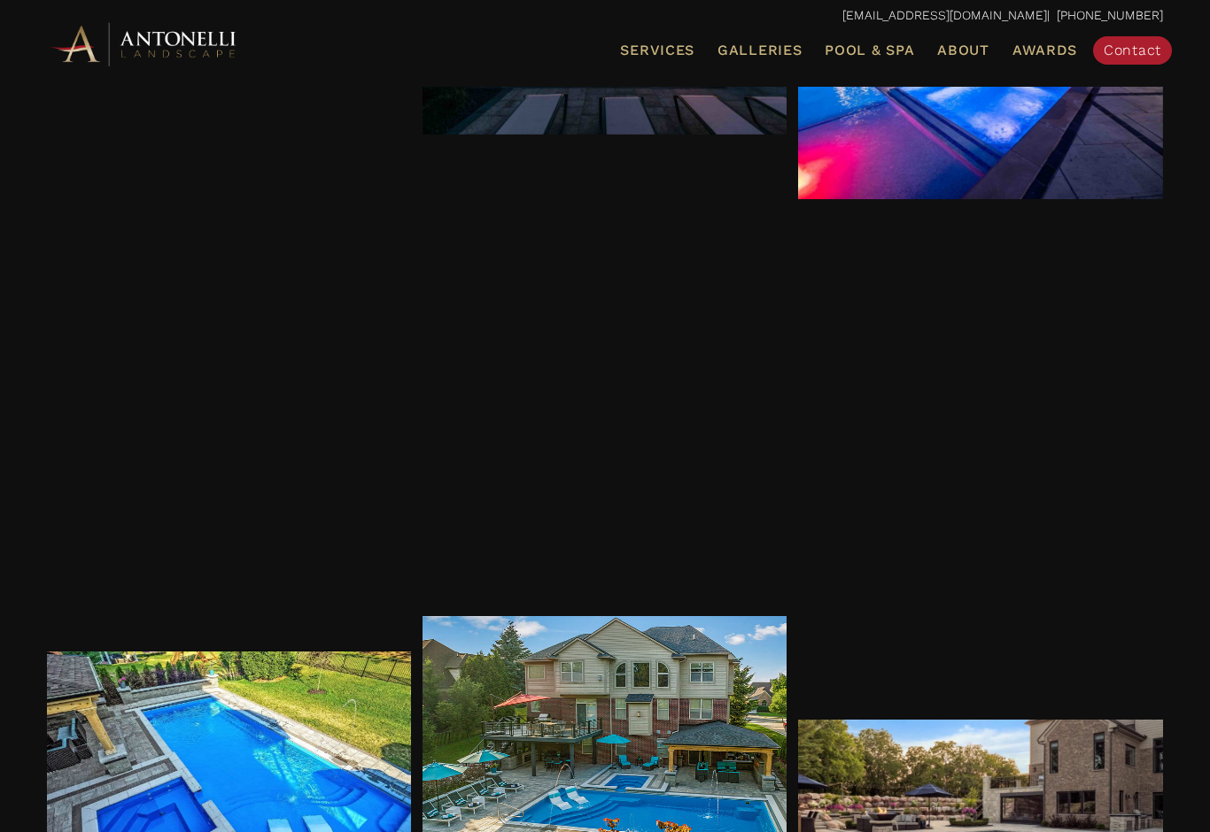
scroll to position [4925, 0]
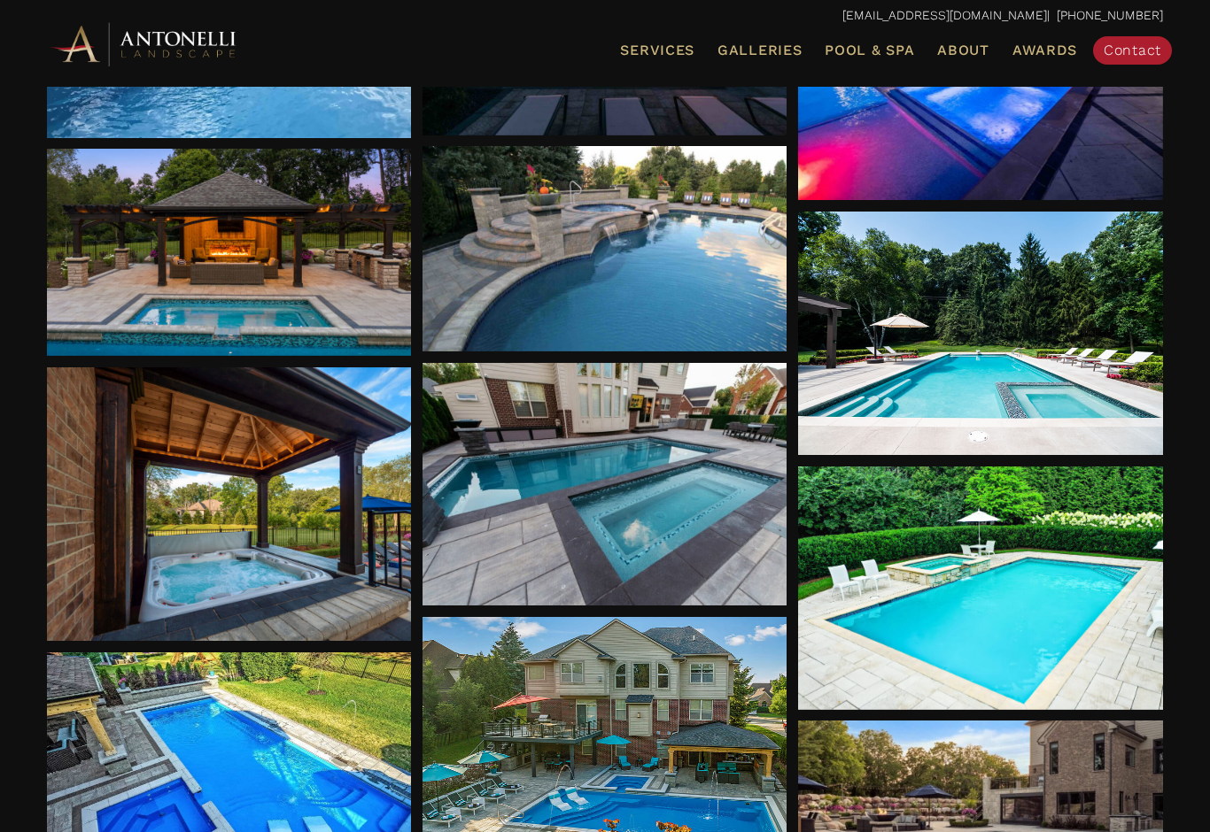
click at [664, 569] on div at bounding box center [604, 484] width 365 height 243
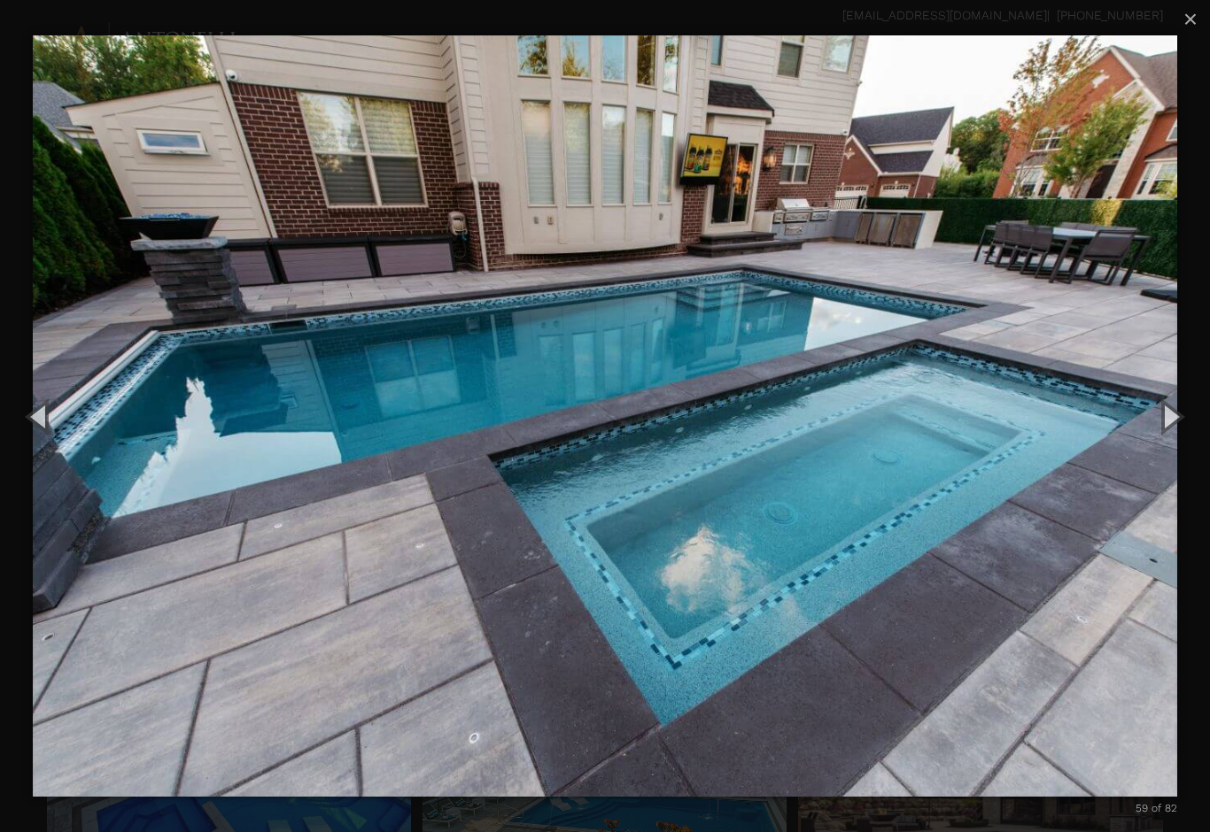
click at [1200, 19] on button "×" at bounding box center [1190, 19] width 39 height 39
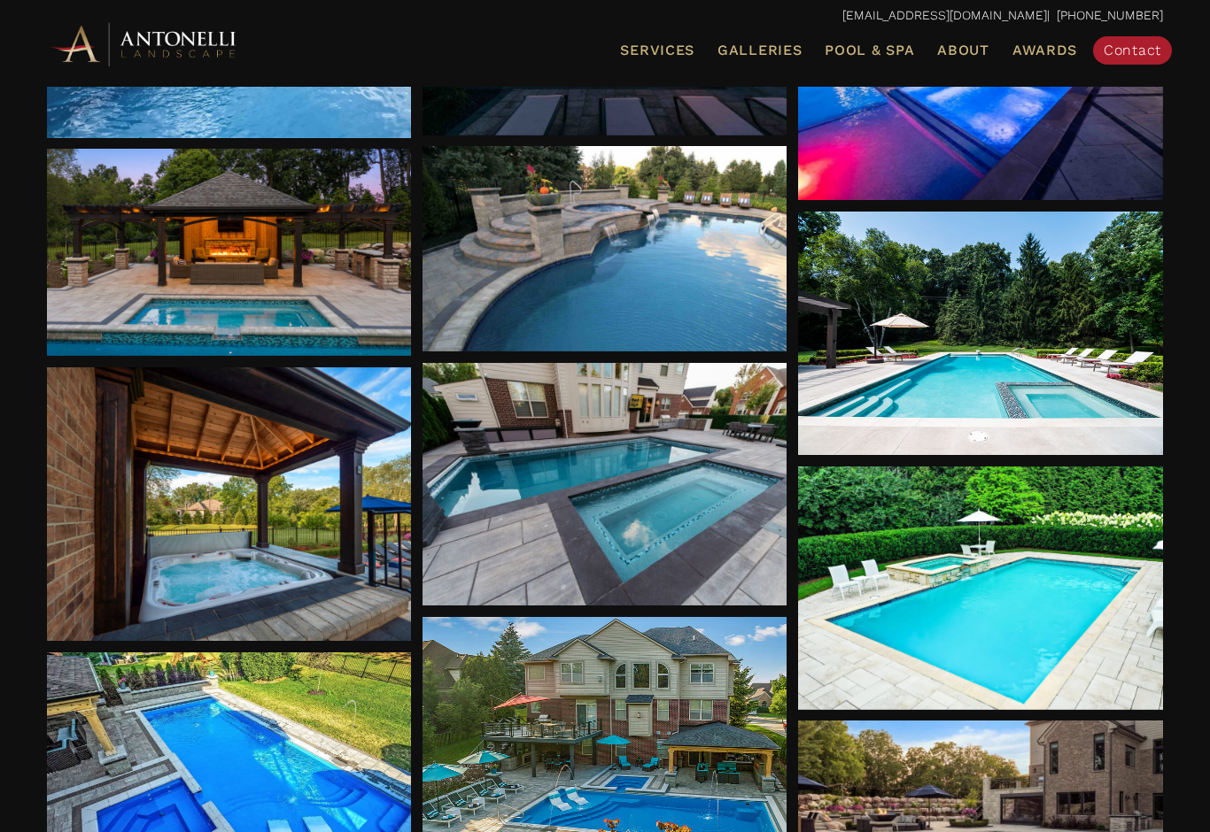
click at [0, 0] on span "Landscape Design" at bounding box center [0, 0] width 0 height 0
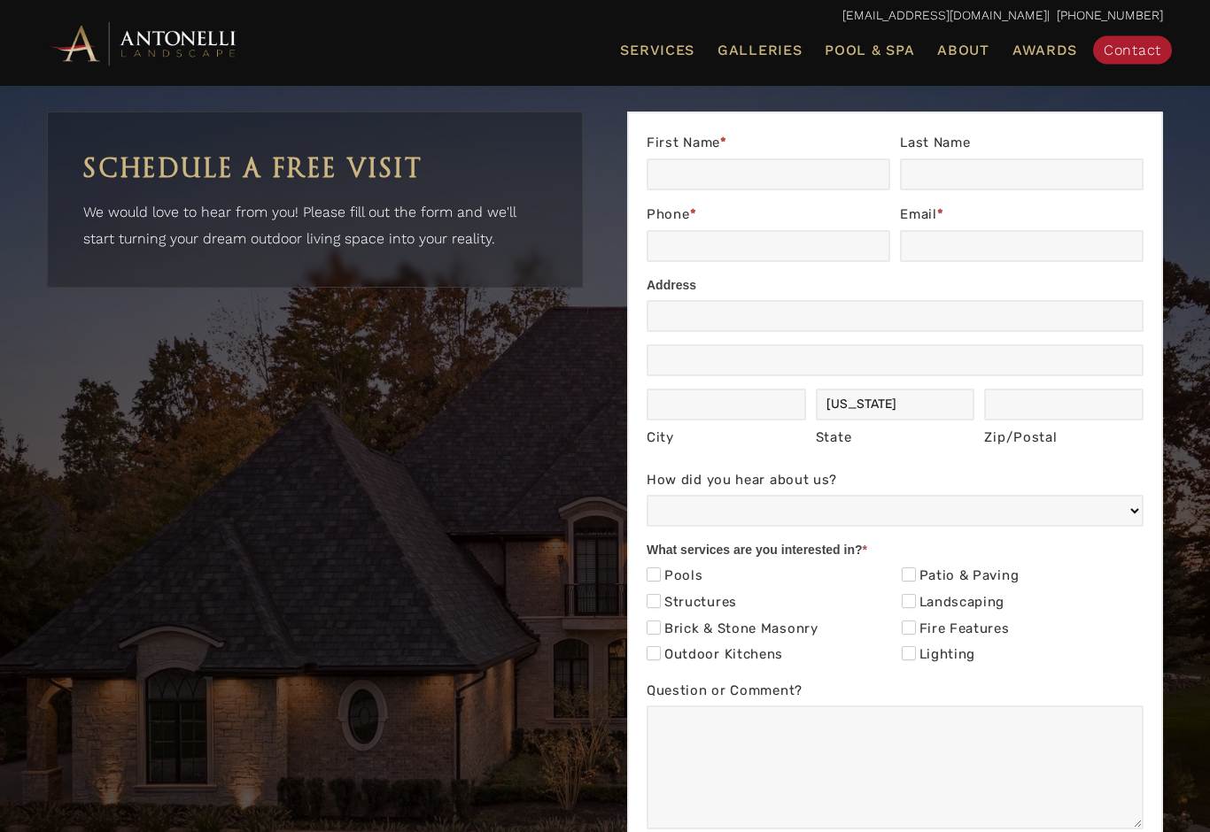
scroll to position [6061, 0]
click at [0, 0] on span "Pool Design & Installation" at bounding box center [0, 0] width 0 height 0
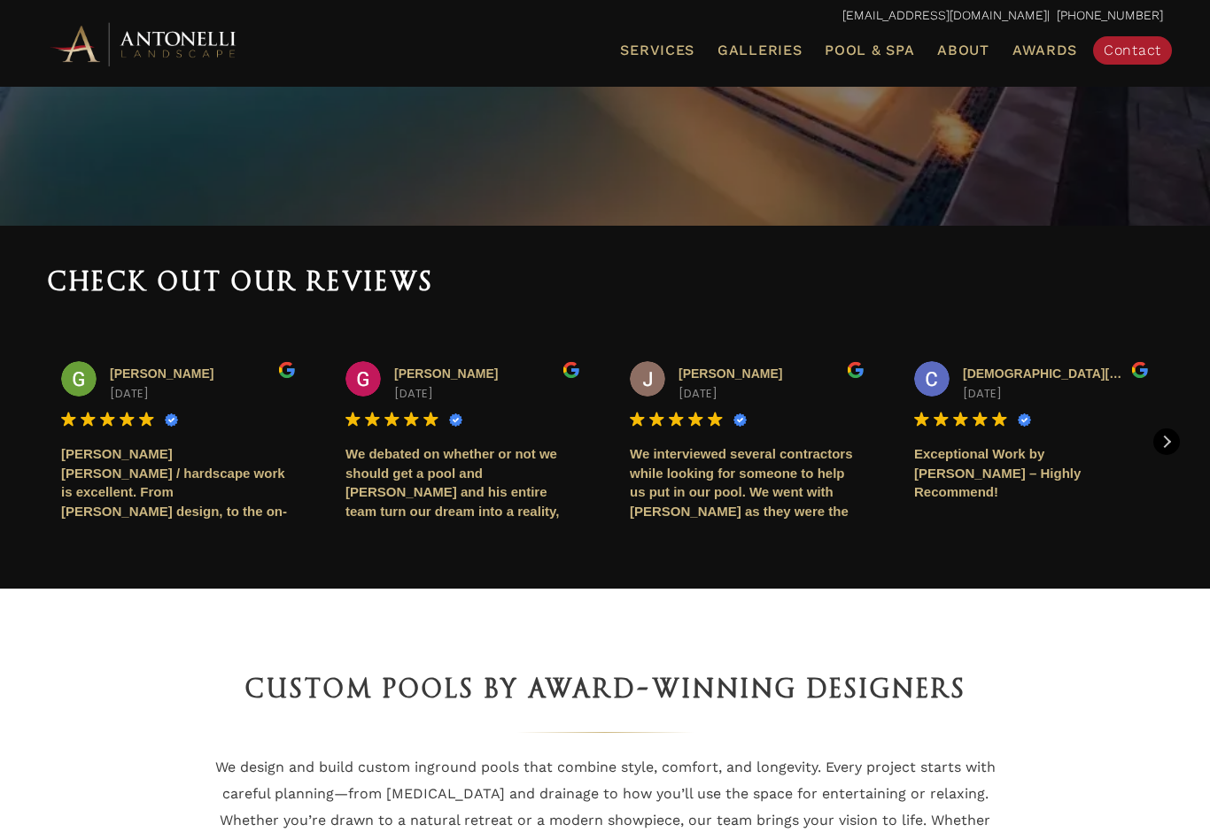
scroll to position [514, 0]
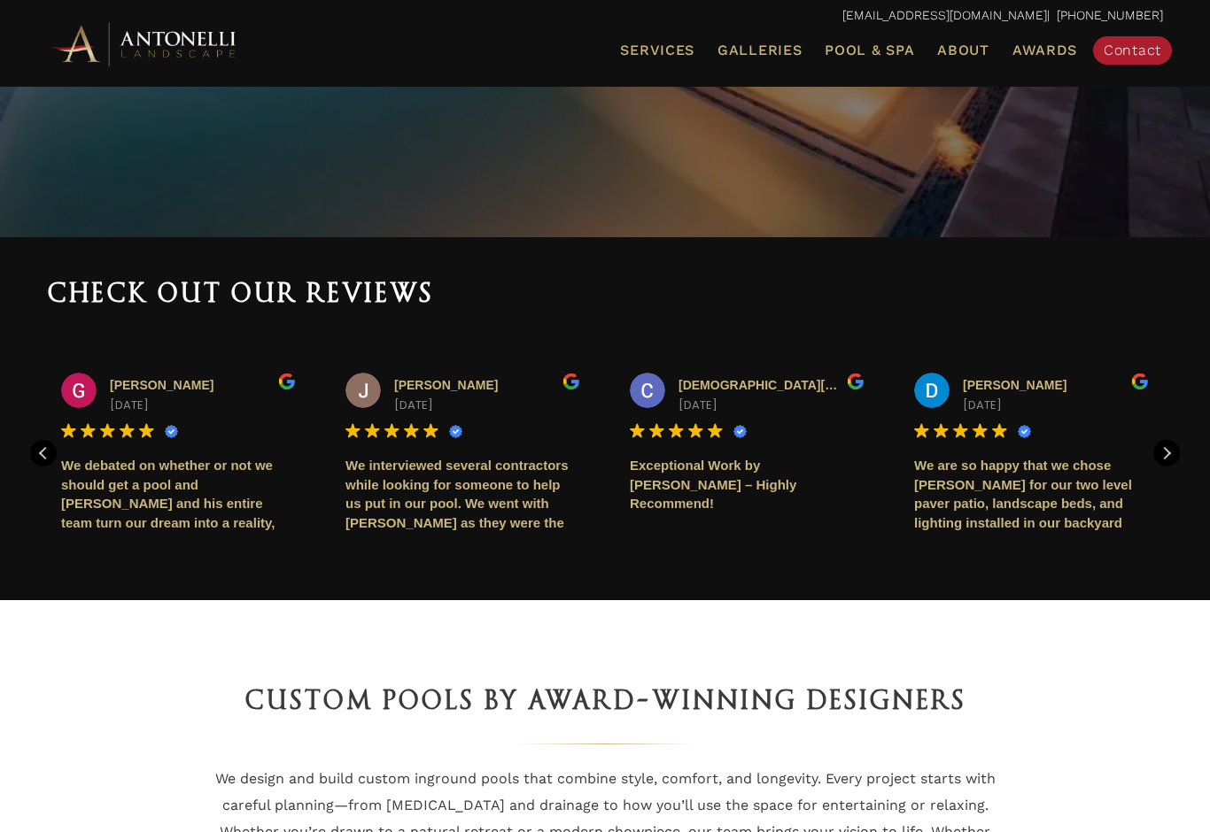
click at [0, 0] on span "Pool Design & Installation" at bounding box center [0, 0] width 0 height 0
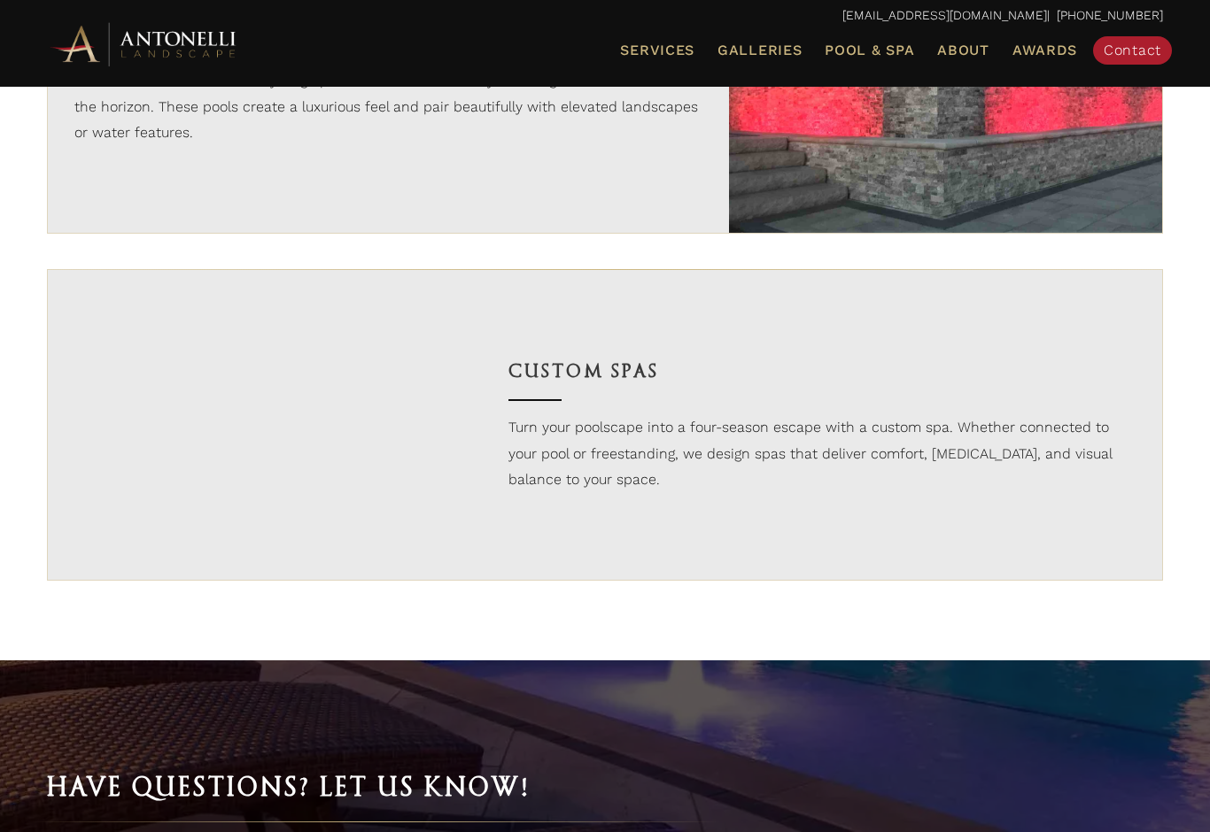
scroll to position [2548, 0]
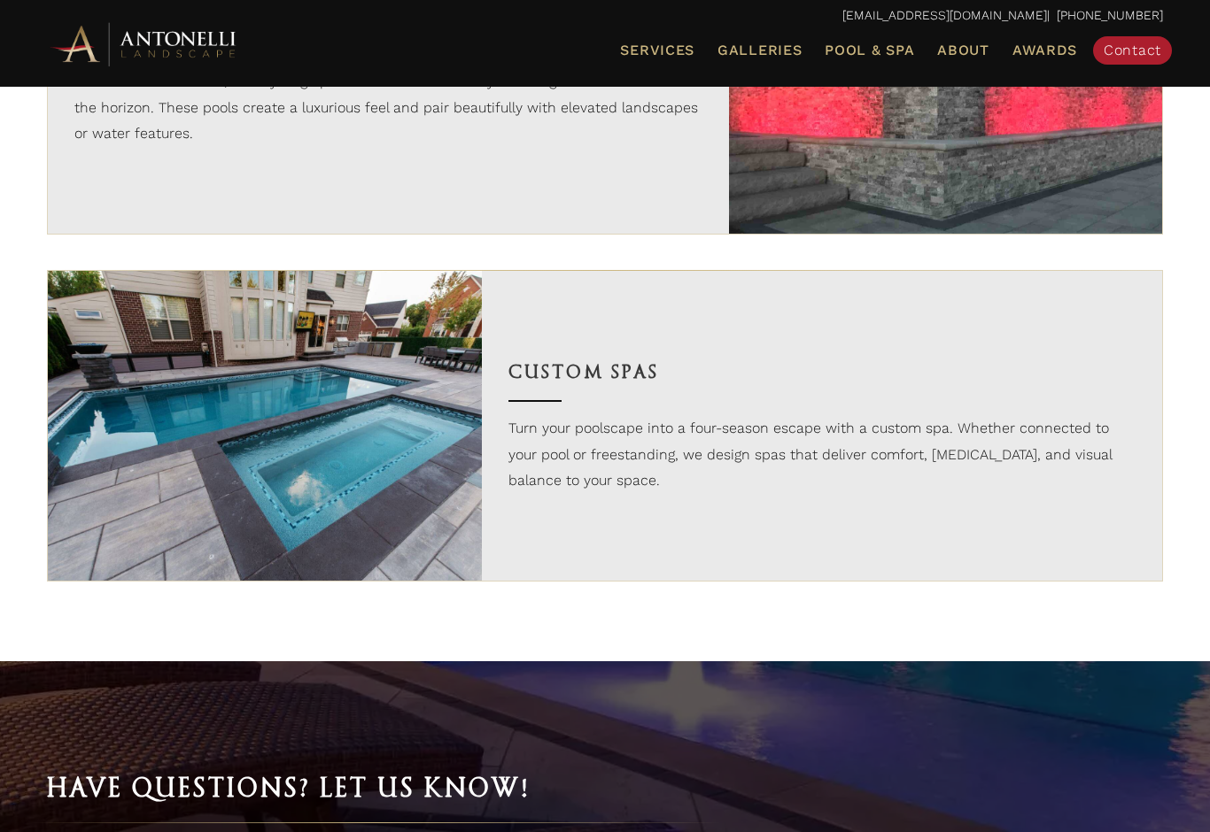
click at [1081, 494] on p "Turn your poolscape into a four-season escape with a custom spa. Whether connec…" at bounding box center [822, 454] width 628 height 79
click at [1081, 481] on p "Turn your poolscape into a four-season escape with a custom spa. Whether connec…" at bounding box center [822, 454] width 628 height 79
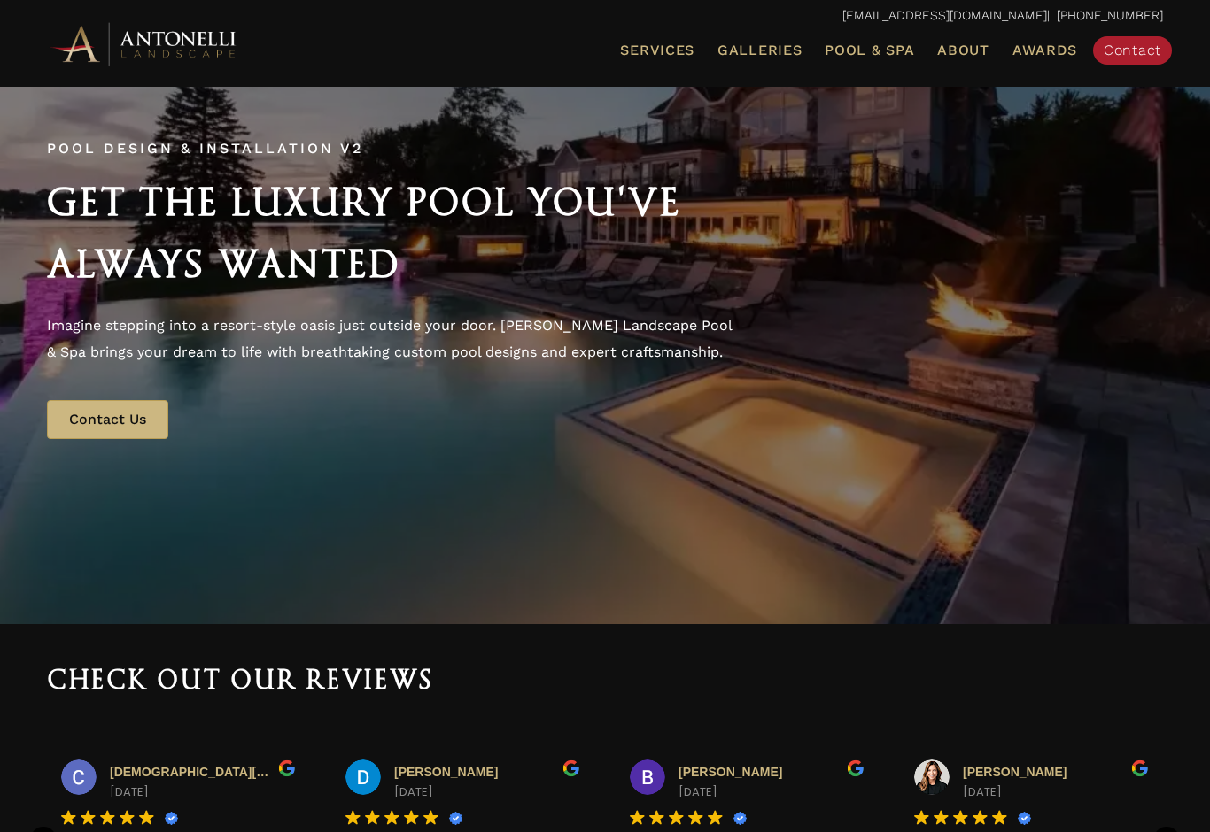
scroll to position [8, 0]
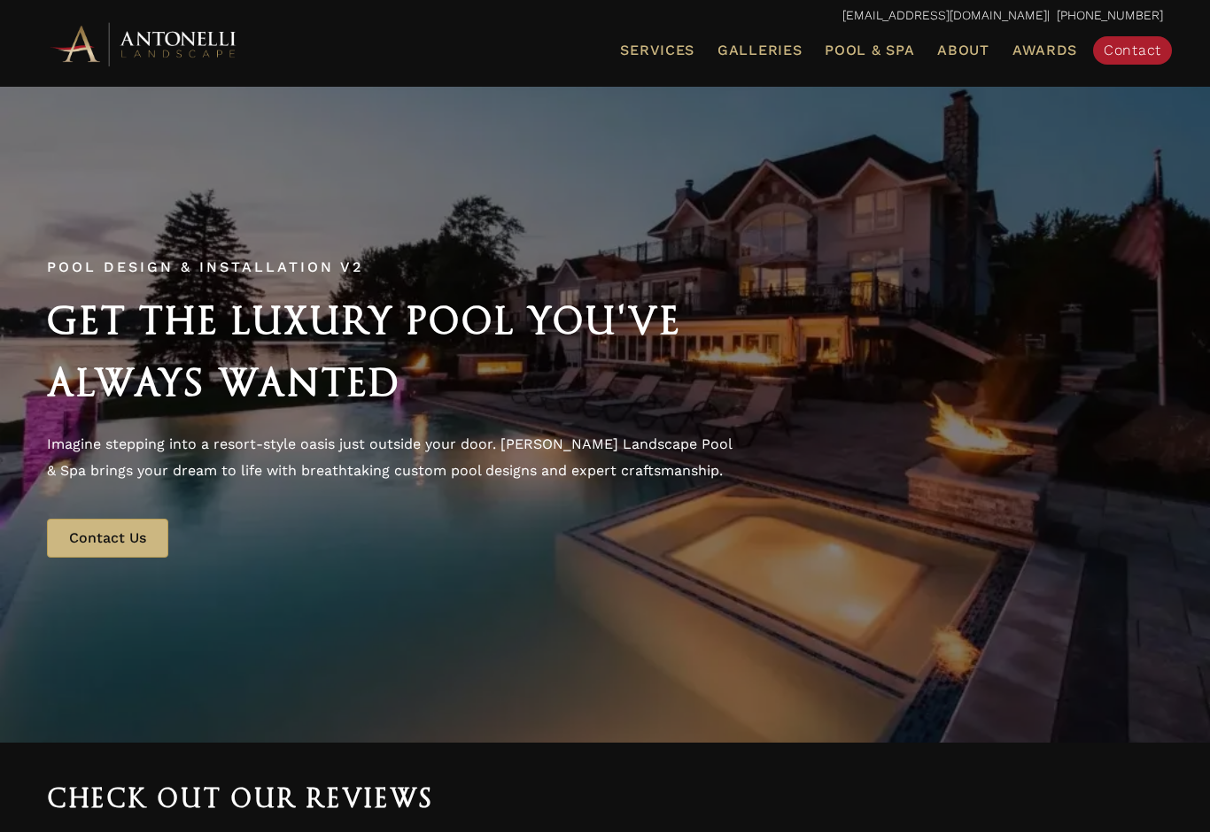
click at [786, 56] on span "Galleries" at bounding box center [759, 50] width 84 height 17
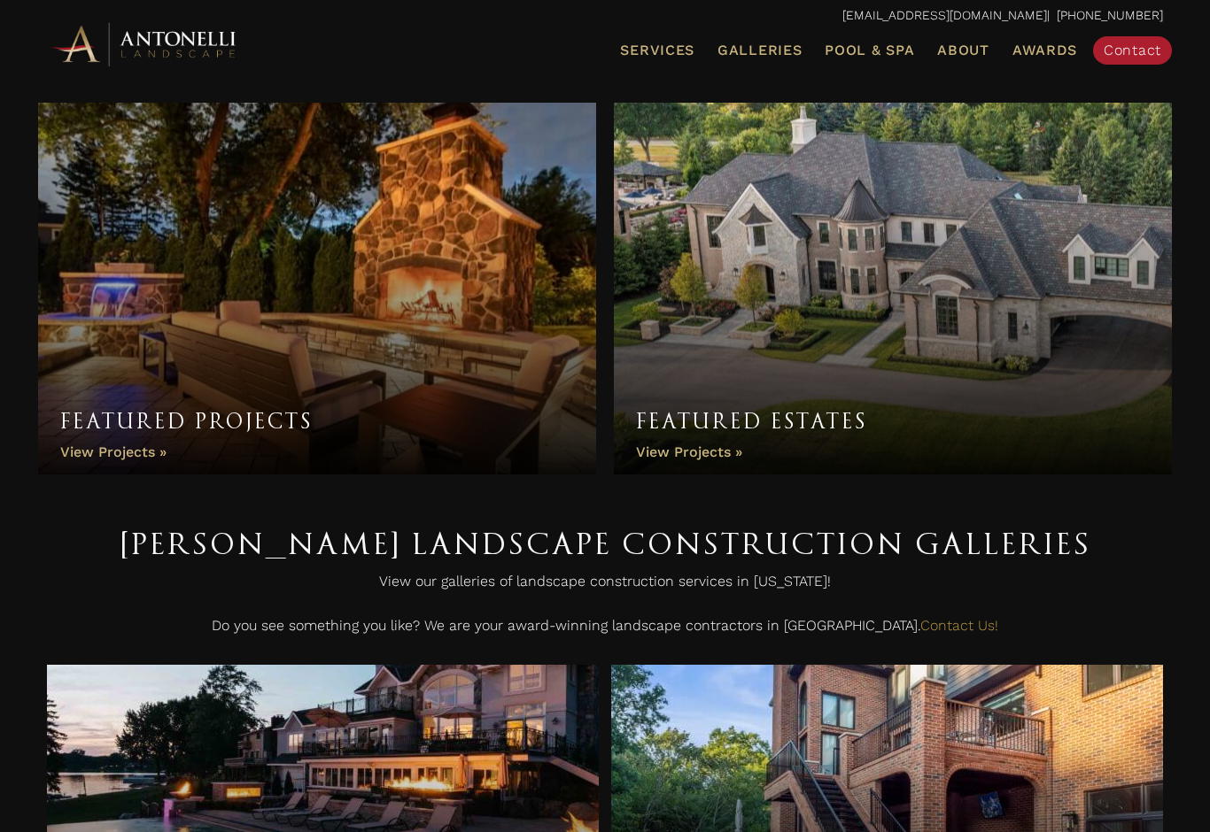
click at [0, 0] on span "Landscape Installation" at bounding box center [0, 0] width 0 height 0
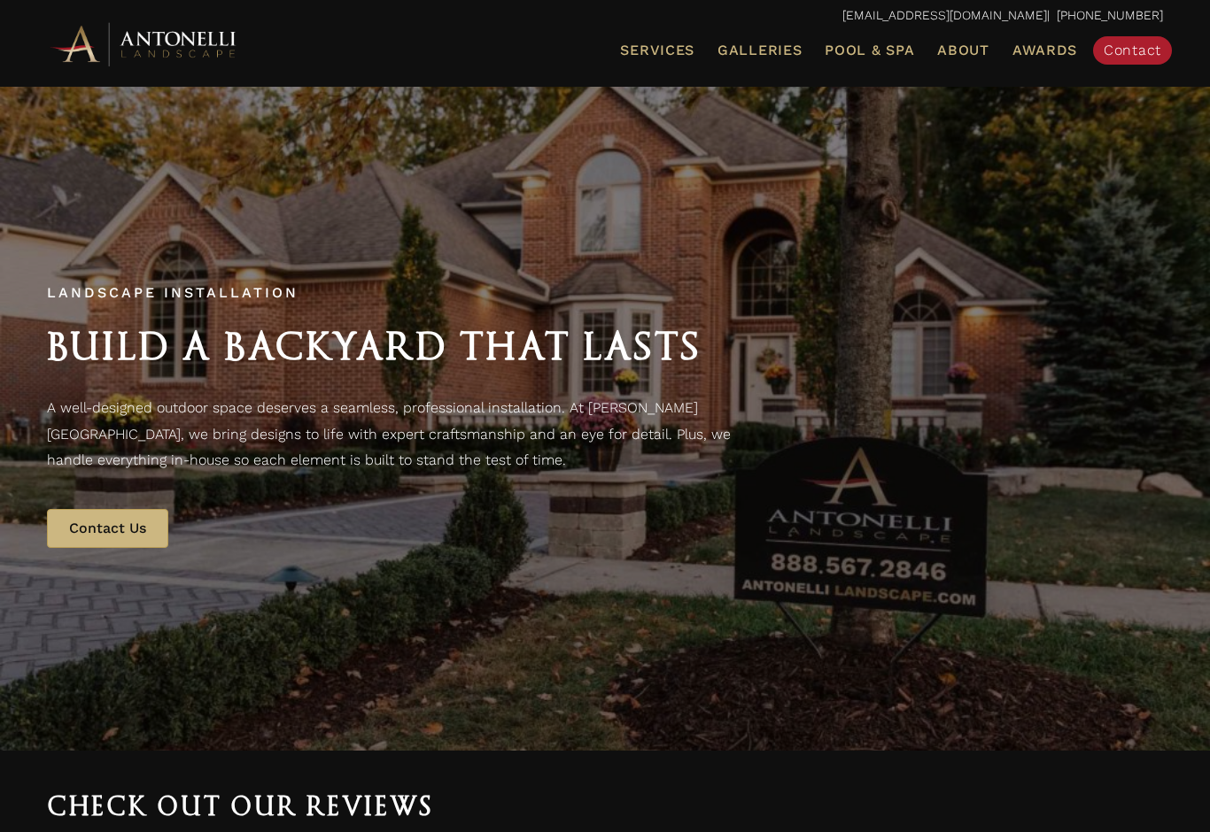
click at [874, 50] on span "Pool & Spa" at bounding box center [868, 50] width 89 height 17
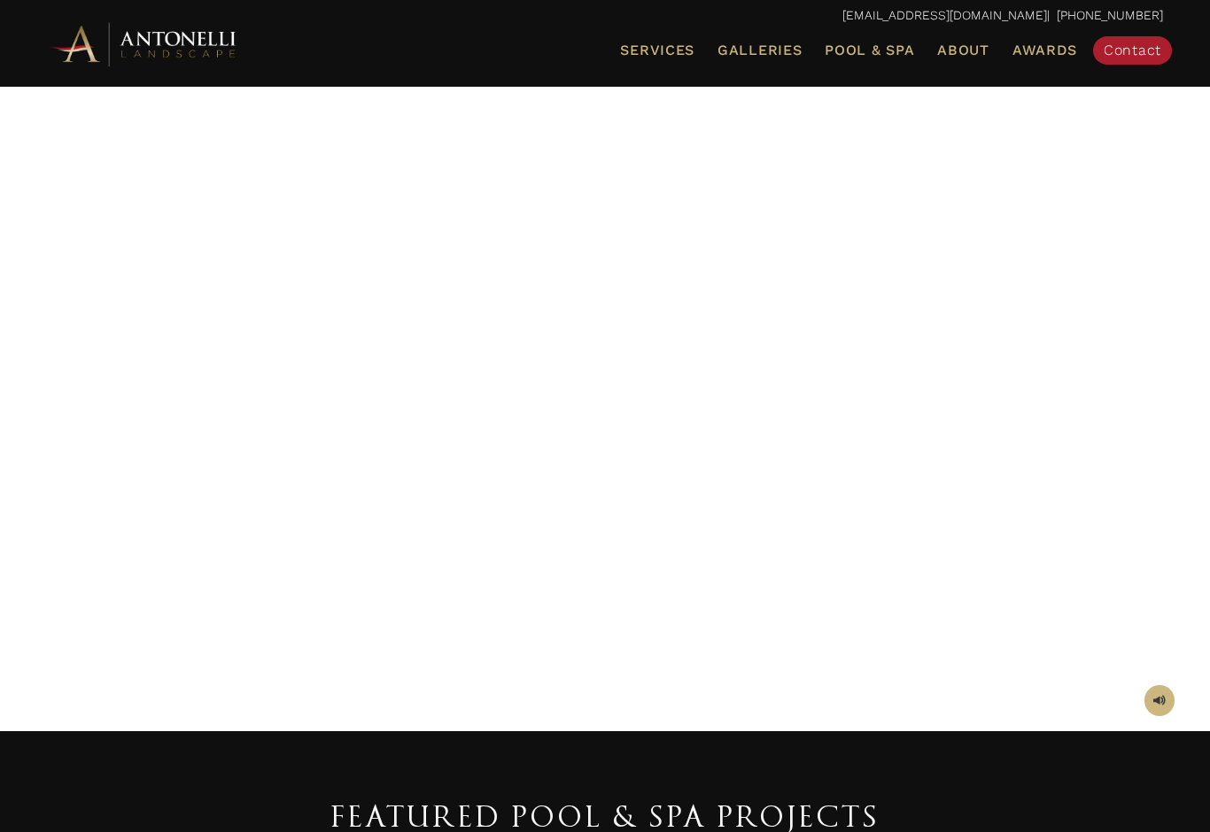
click at [739, 54] on span "Galleries" at bounding box center [759, 50] width 84 height 17
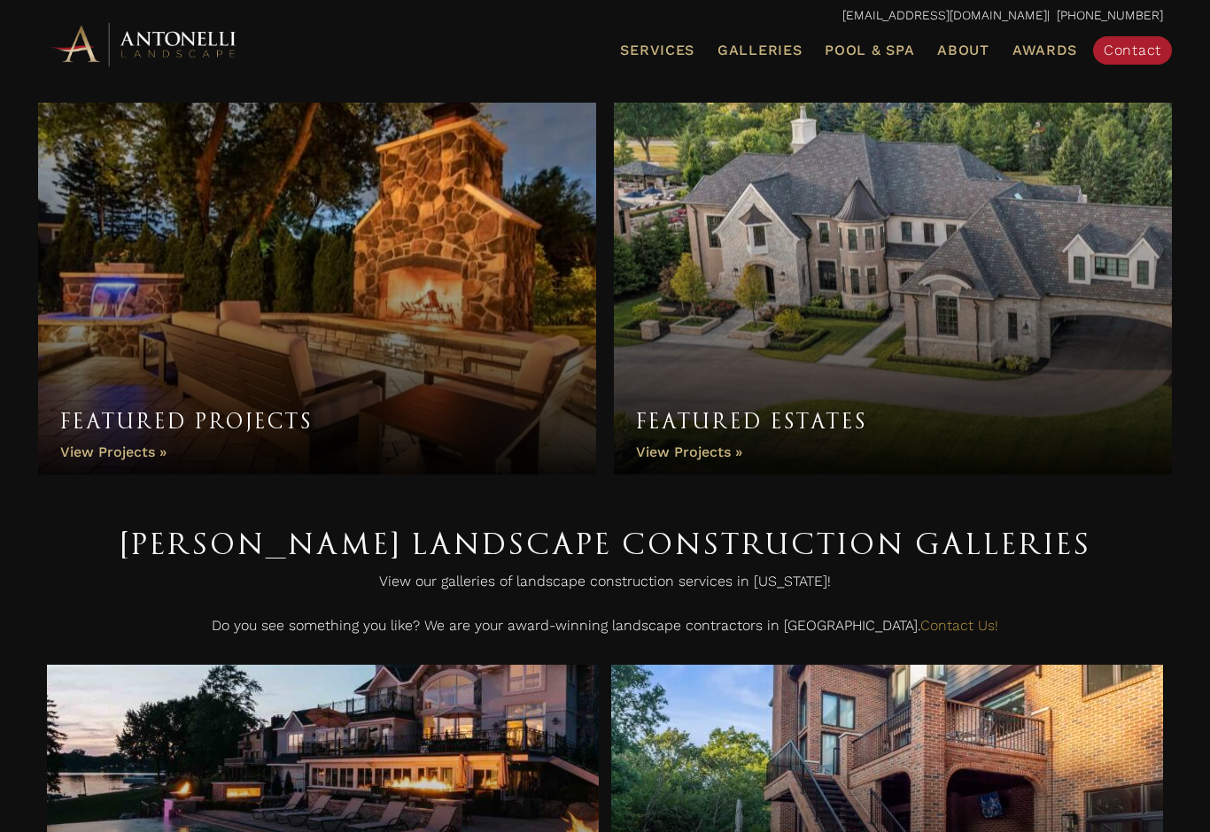
click at [743, 39] on link "Galleries" at bounding box center [759, 50] width 98 height 23
click at [762, 48] on span "Galleries" at bounding box center [759, 50] width 84 height 17
click at [880, 51] on span "Pool & Spa" at bounding box center [868, 50] width 89 height 17
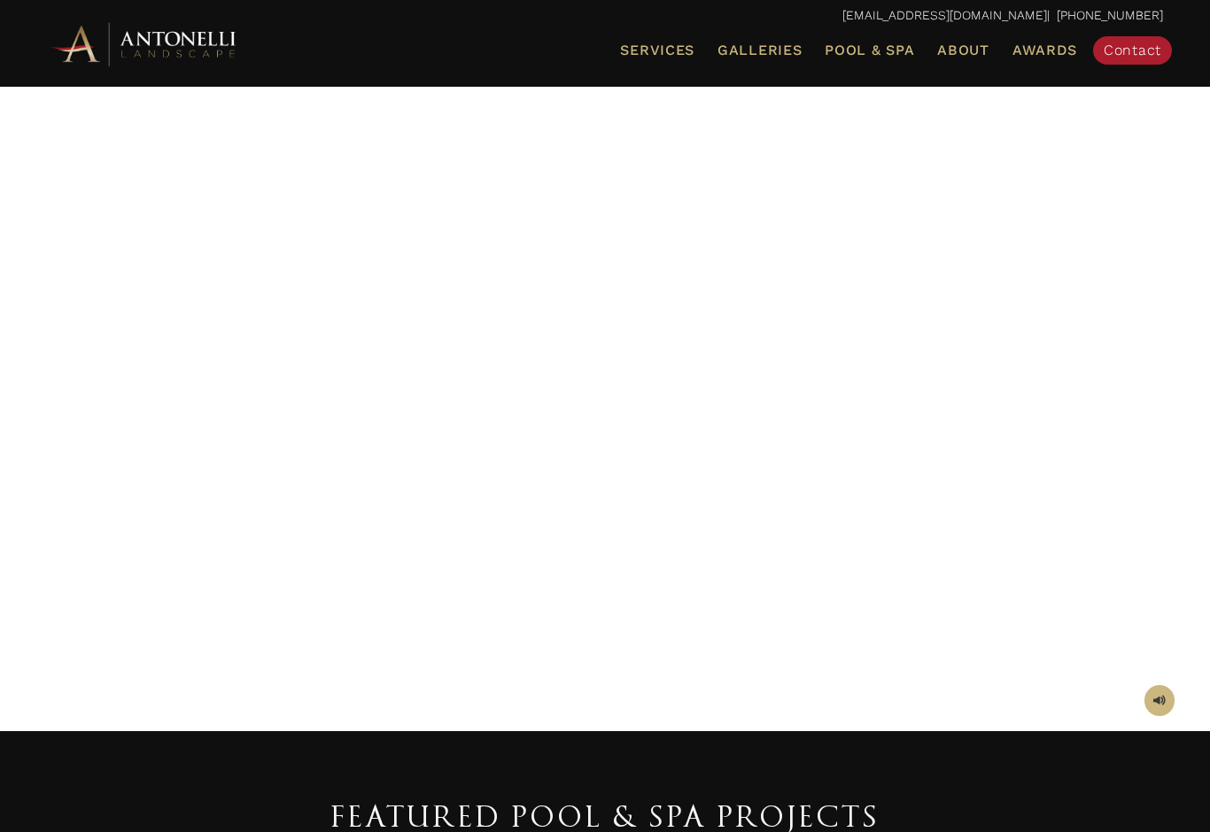
click at [0, 0] on span "Reviews" at bounding box center [0, 0] width 0 height 0
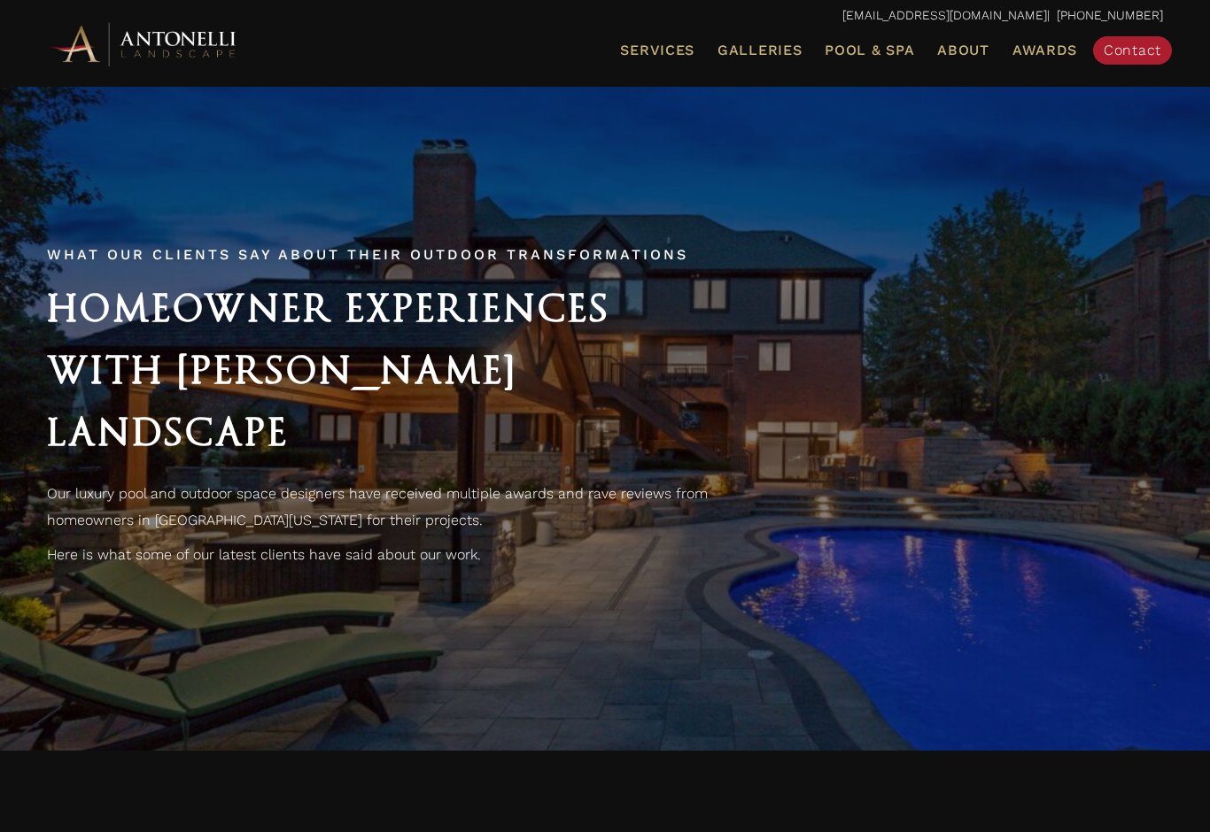
click at [976, 49] on span "About" at bounding box center [963, 50] width 52 height 14
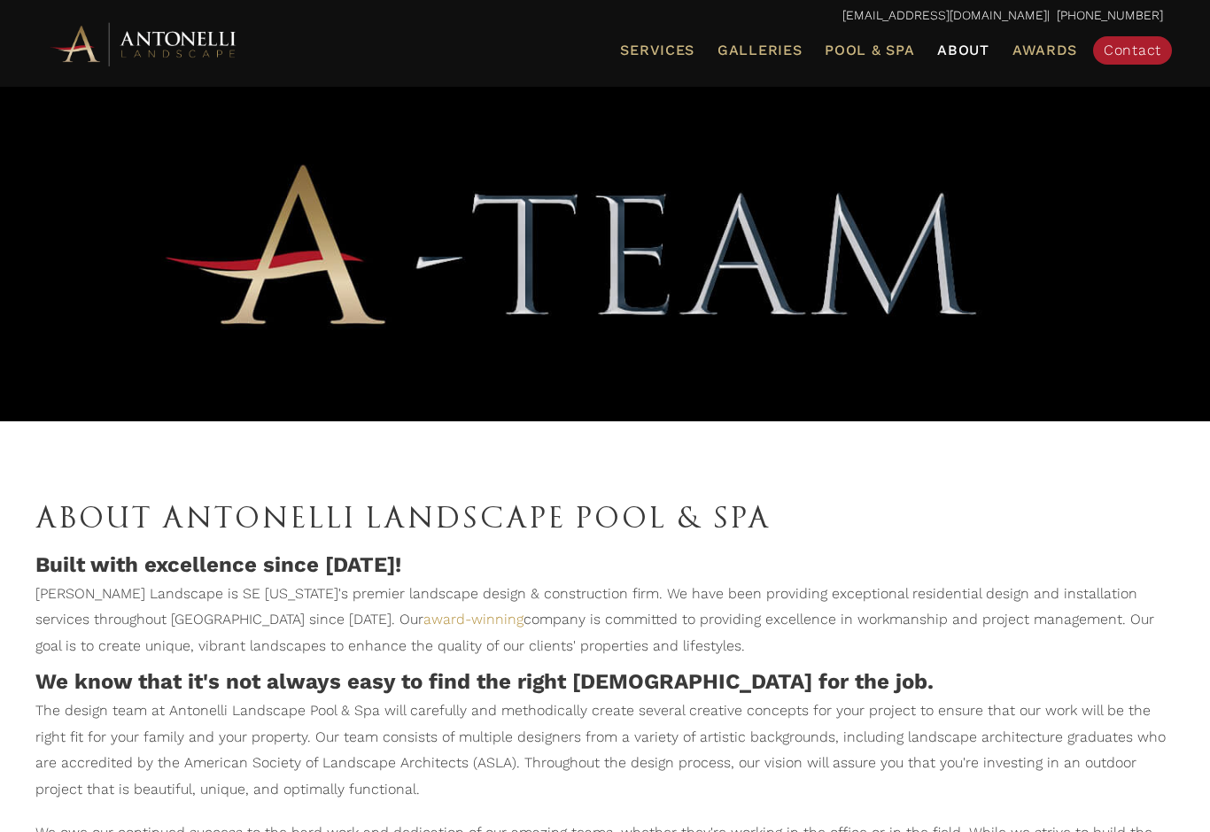
click at [975, 56] on span "About" at bounding box center [963, 50] width 52 height 14
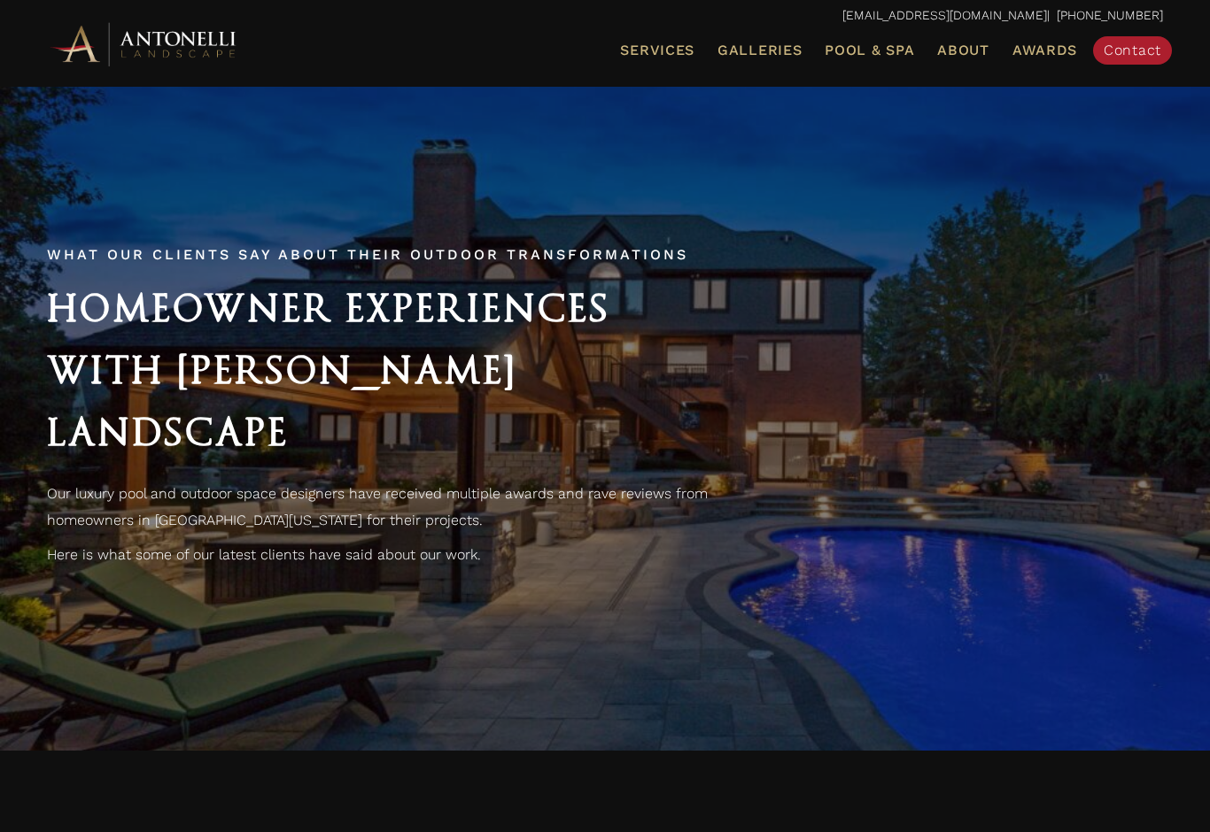
click at [0, 0] on link "Reviews" at bounding box center [0, 0] width 0 height 0
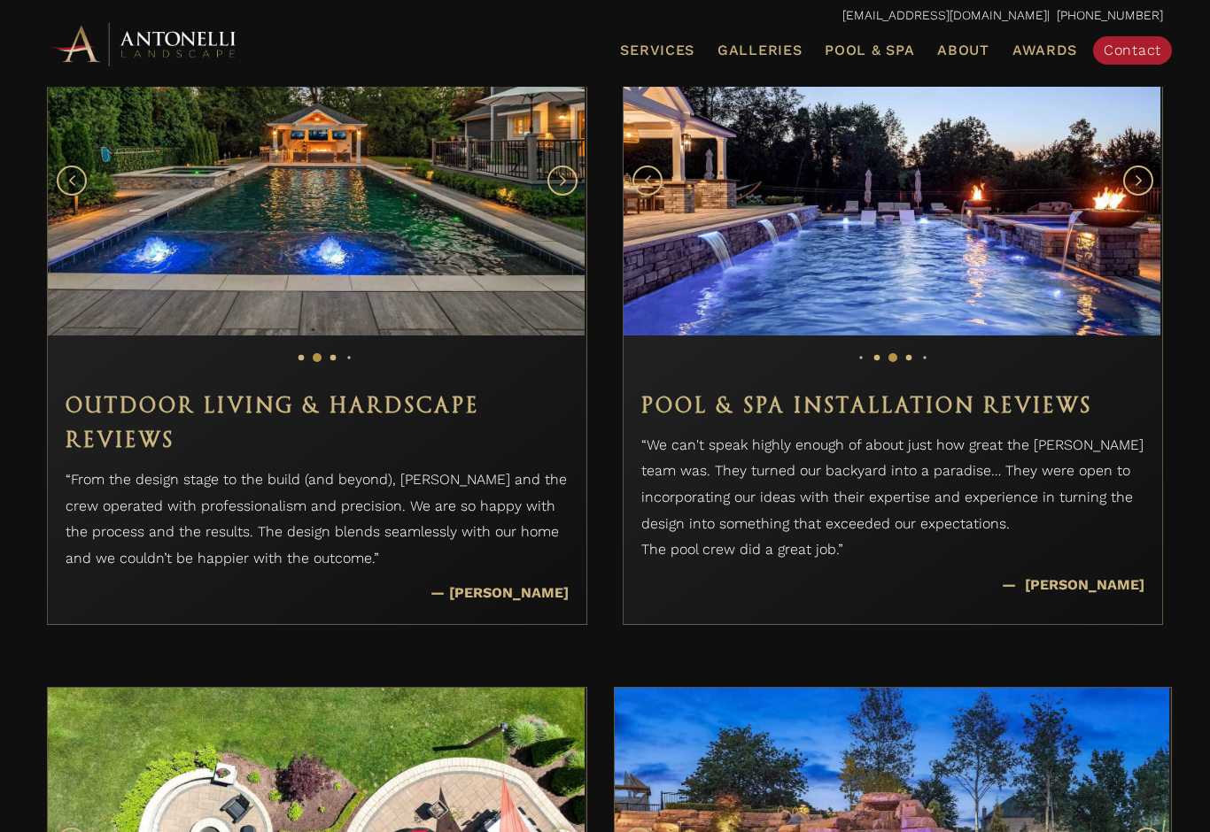
scroll to position [1152, 0]
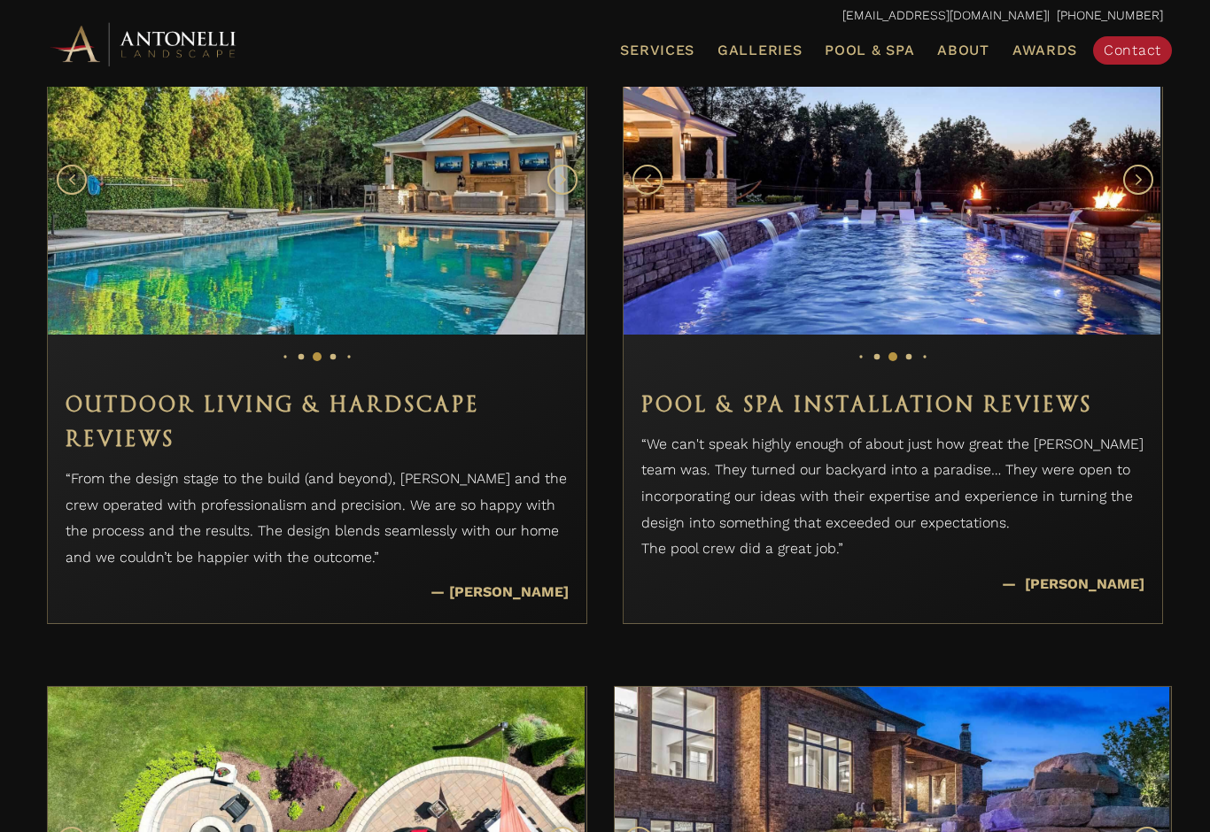
click at [558, 335] on img "Slide 3" at bounding box center [316, 180] width 537 height 310
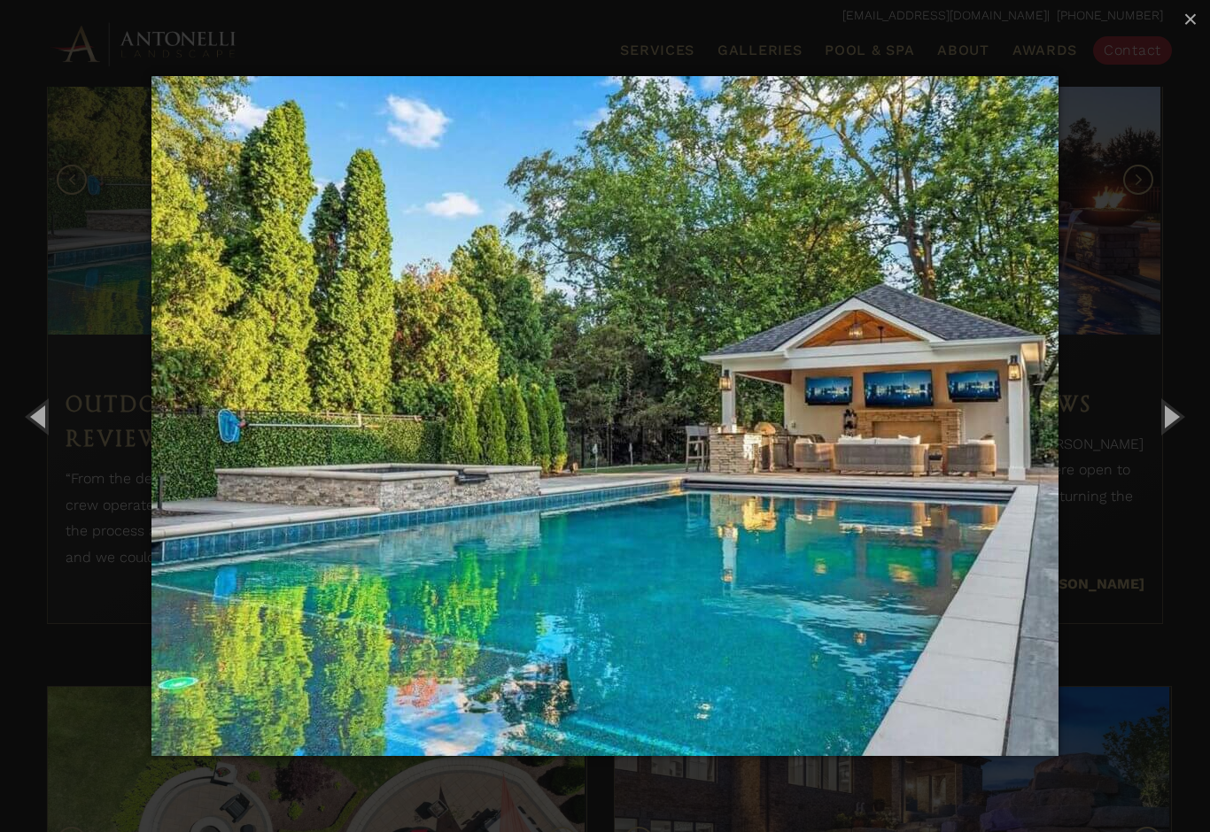
click at [1191, 23] on span "×" at bounding box center [1190, 18] width 14 height 27
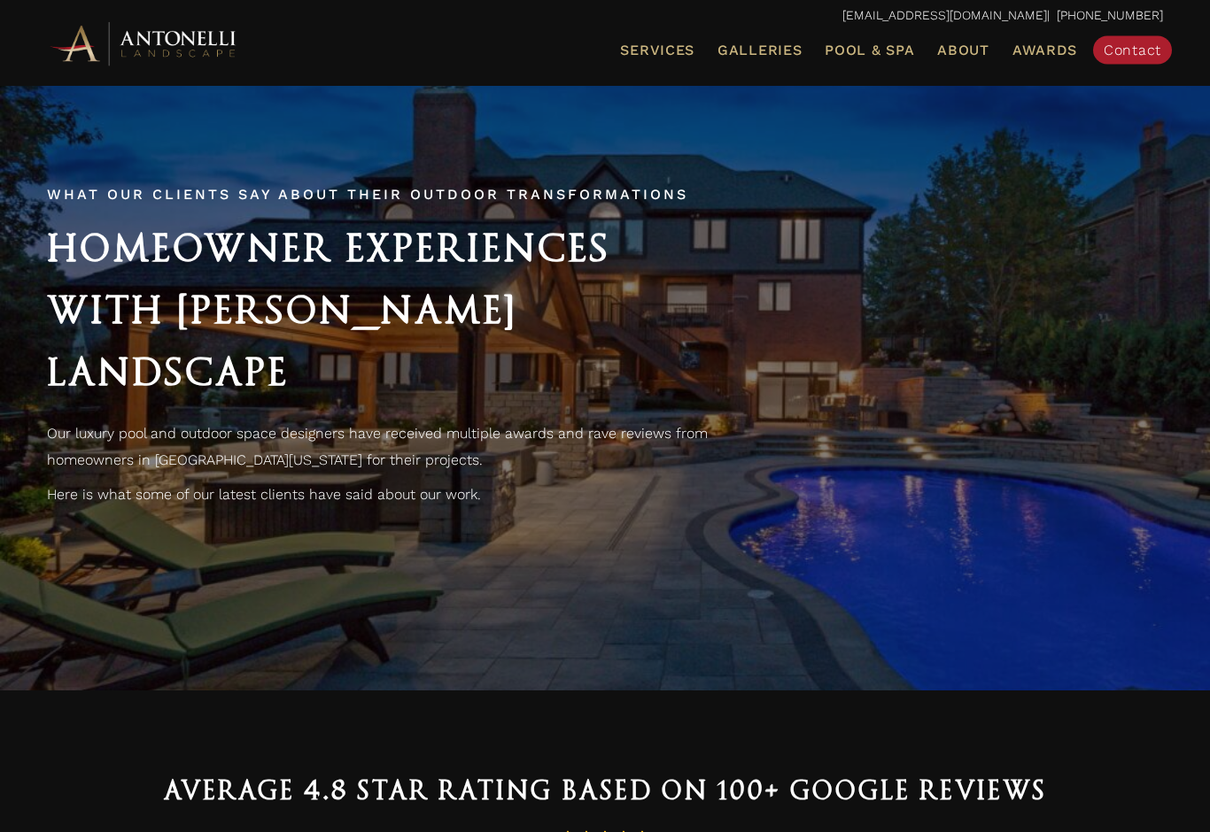
scroll to position [60, 0]
click at [0, 0] on span "Service Areas" at bounding box center [0, 0] width 0 height 0
